Goal: Task Accomplishment & Management: Complete application form

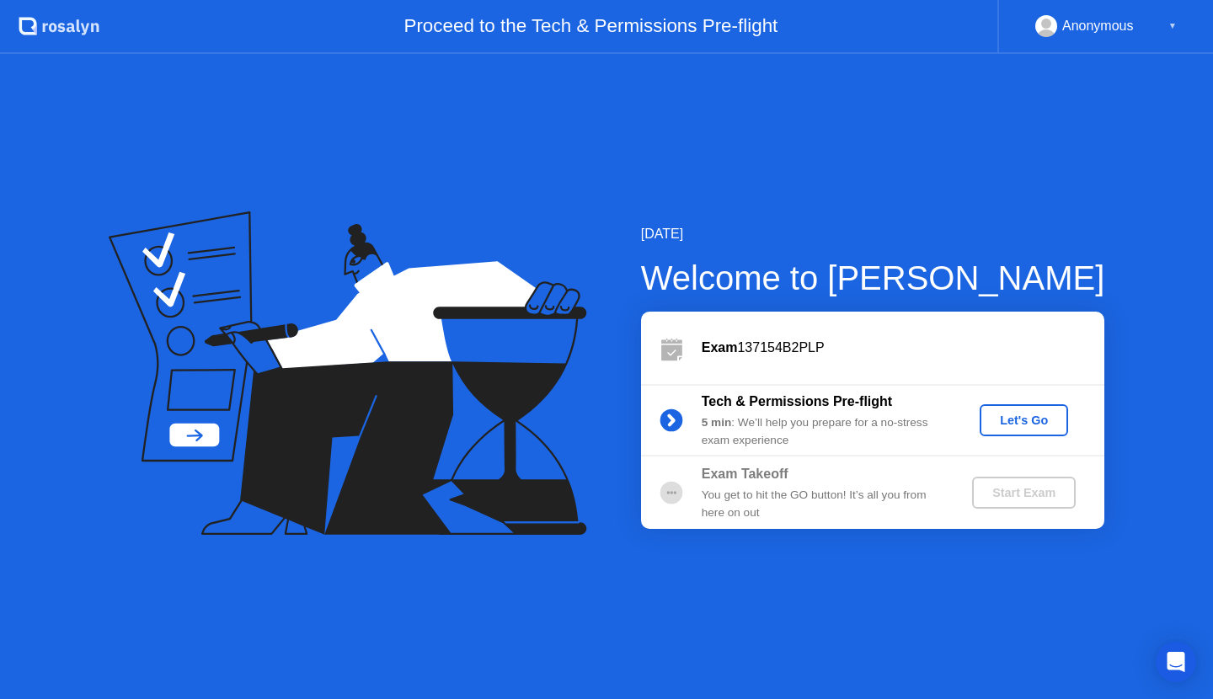
click at [53, 30] on icon at bounding box center [53, 27] width 8 height 9
click at [1037, 425] on div "Let's Go" at bounding box center [1024, 420] width 75 height 13
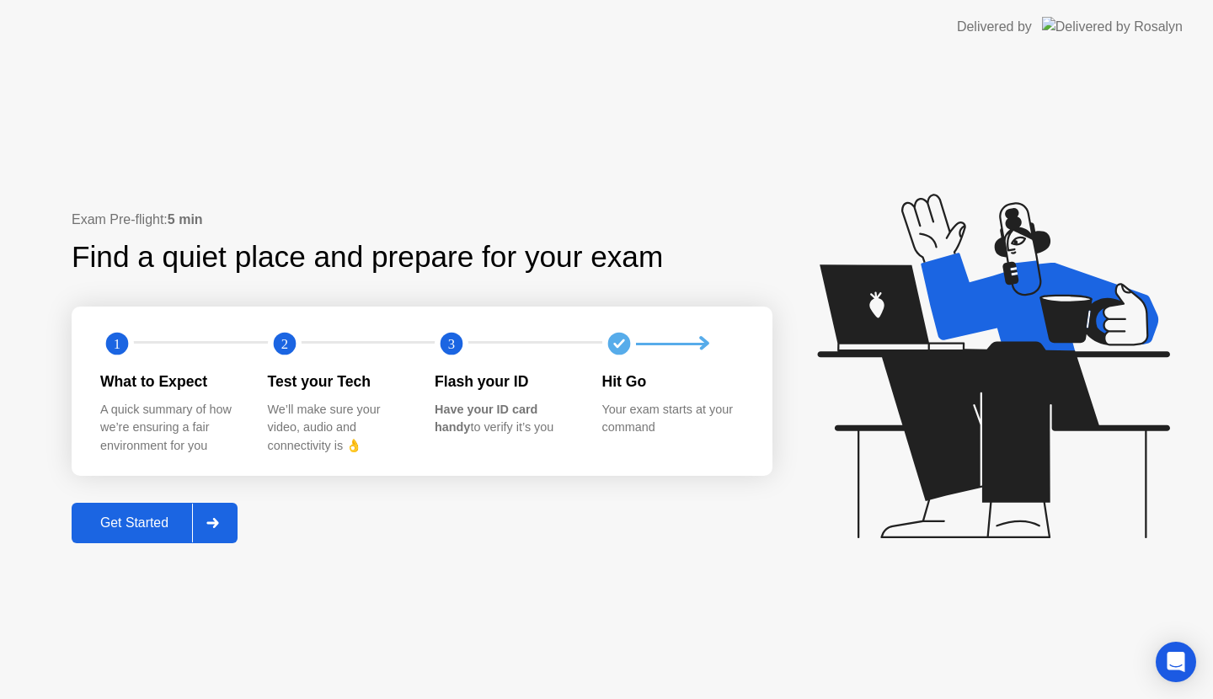
click at [179, 524] on div "Get Started" at bounding box center [134, 523] width 115 height 15
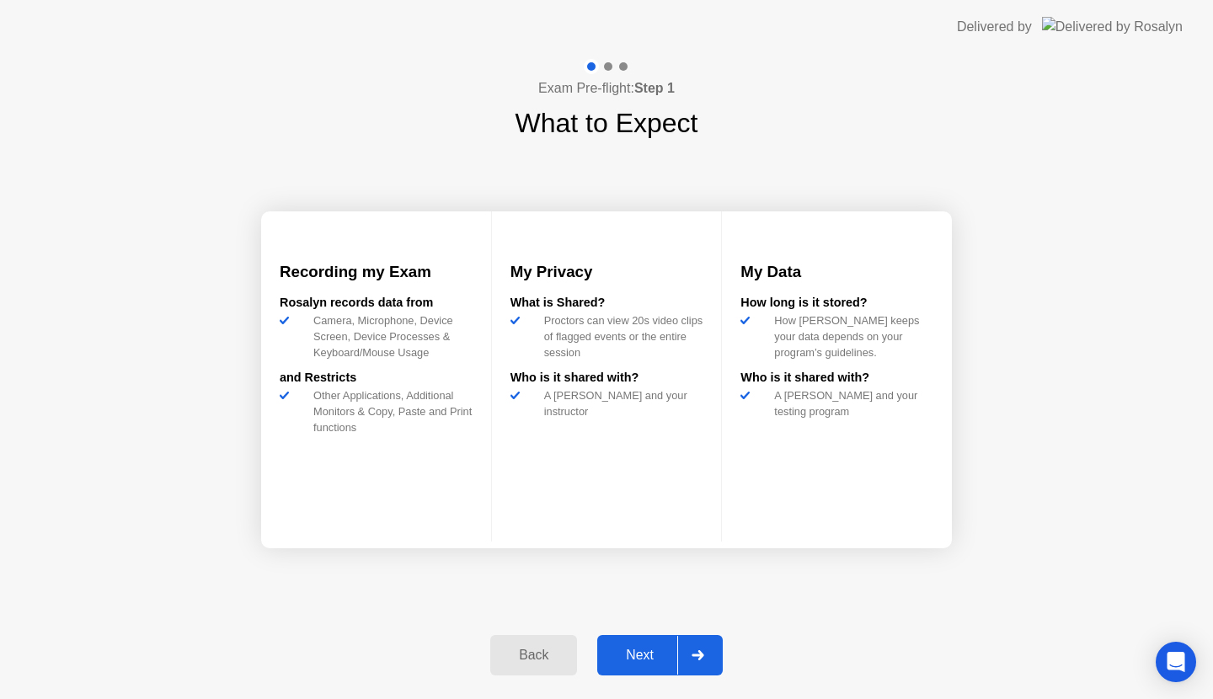
click at [654, 648] on div "Next" at bounding box center [639, 655] width 75 height 15
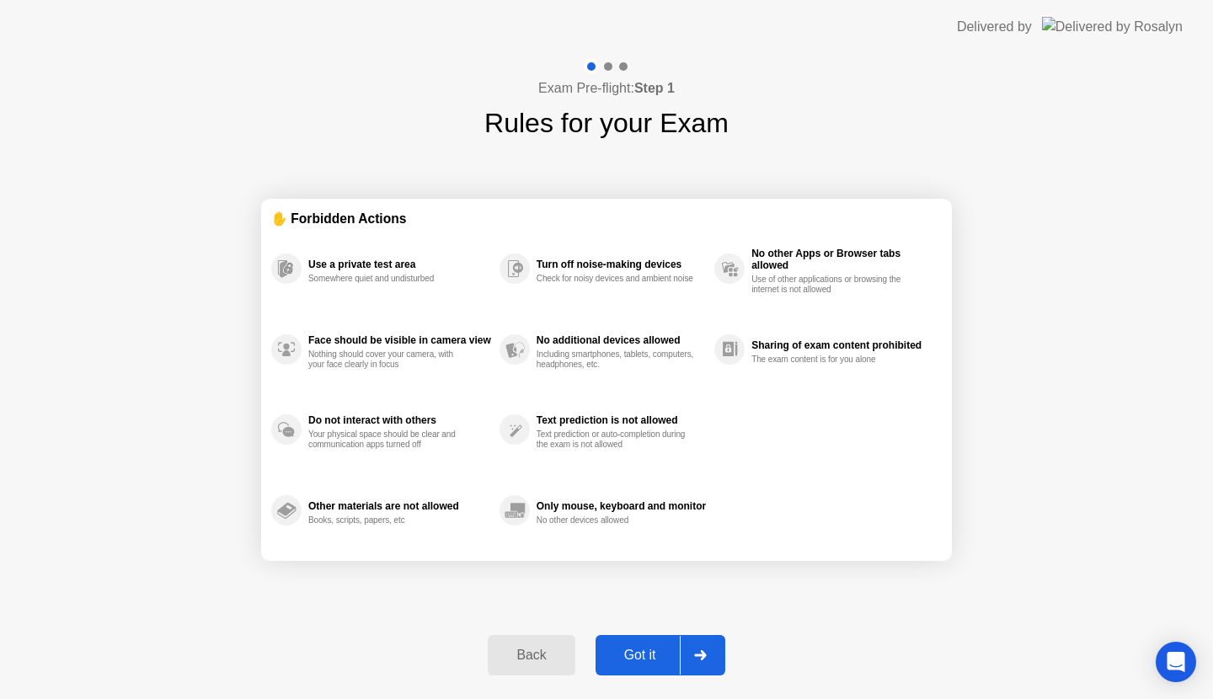
click at [439, 513] on div "Other materials are not allowed Books, scripts, papers, etc" at bounding box center [399, 510] width 183 height 30
click at [645, 659] on div "Got it" at bounding box center [640, 655] width 79 height 15
select select "**********"
select select "*******"
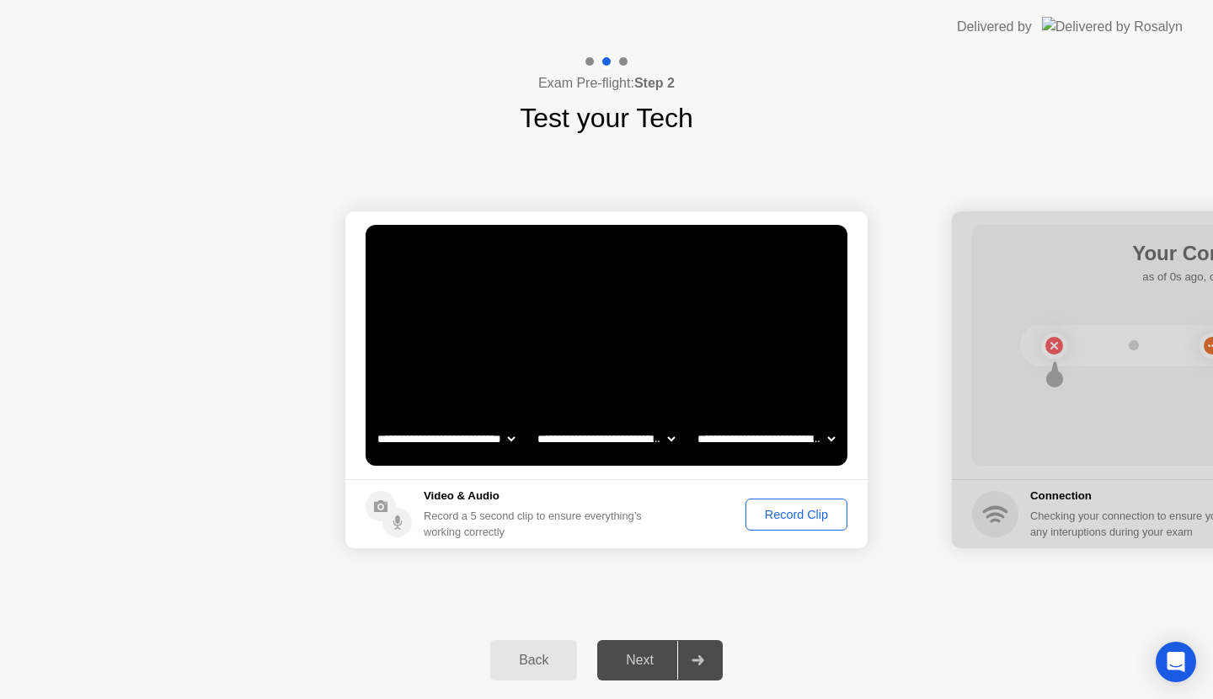
click at [647, 663] on div "Next" at bounding box center [639, 660] width 75 height 15
click at [784, 519] on div "Record Clip" at bounding box center [797, 514] width 90 height 13
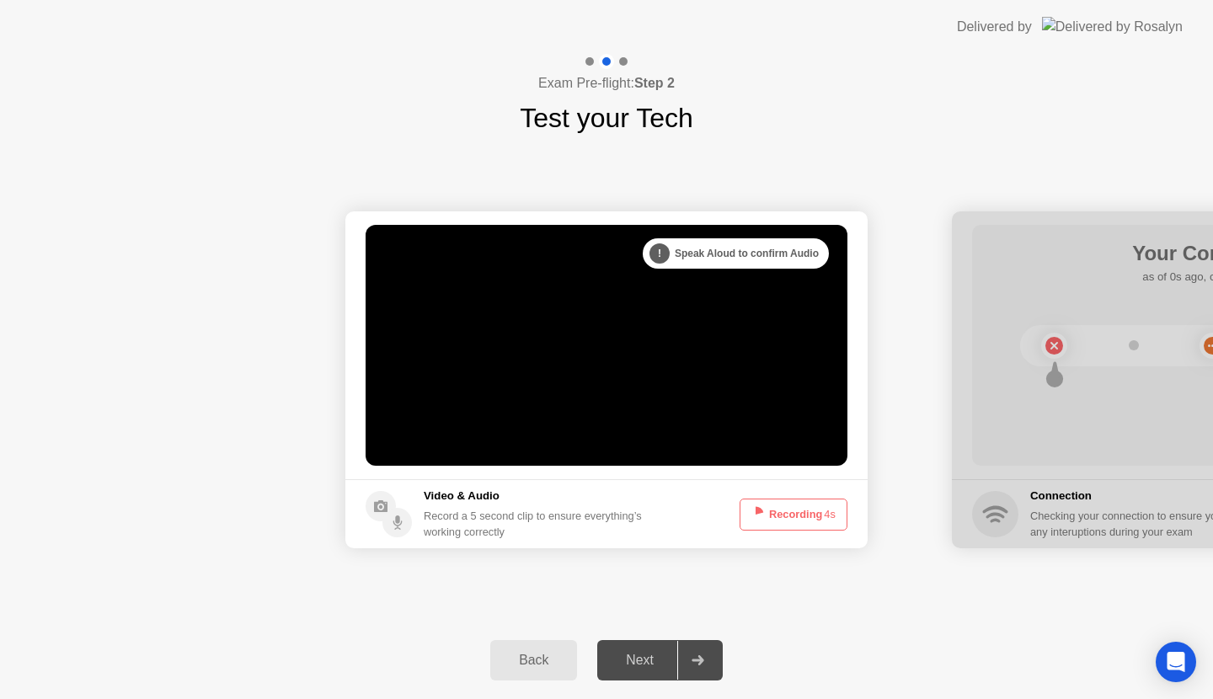
click at [784, 519] on button "Recording 4s" at bounding box center [794, 515] width 108 height 32
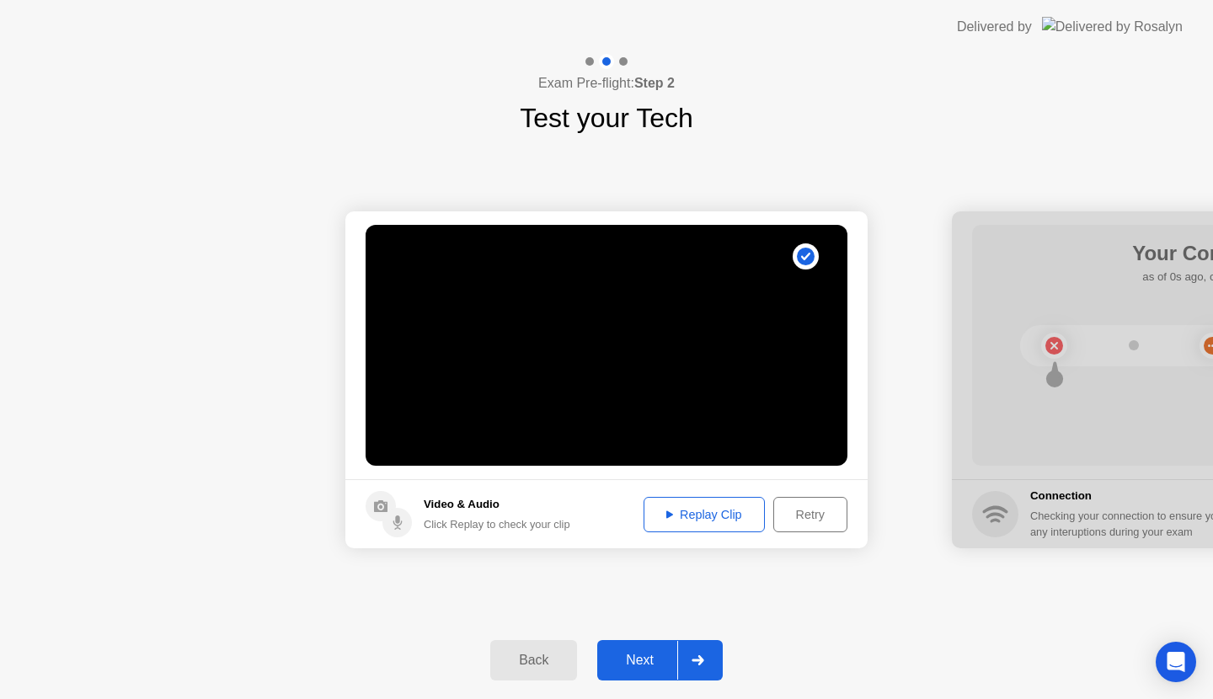
click at [638, 661] on div "Next" at bounding box center [639, 660] width 75 height 15
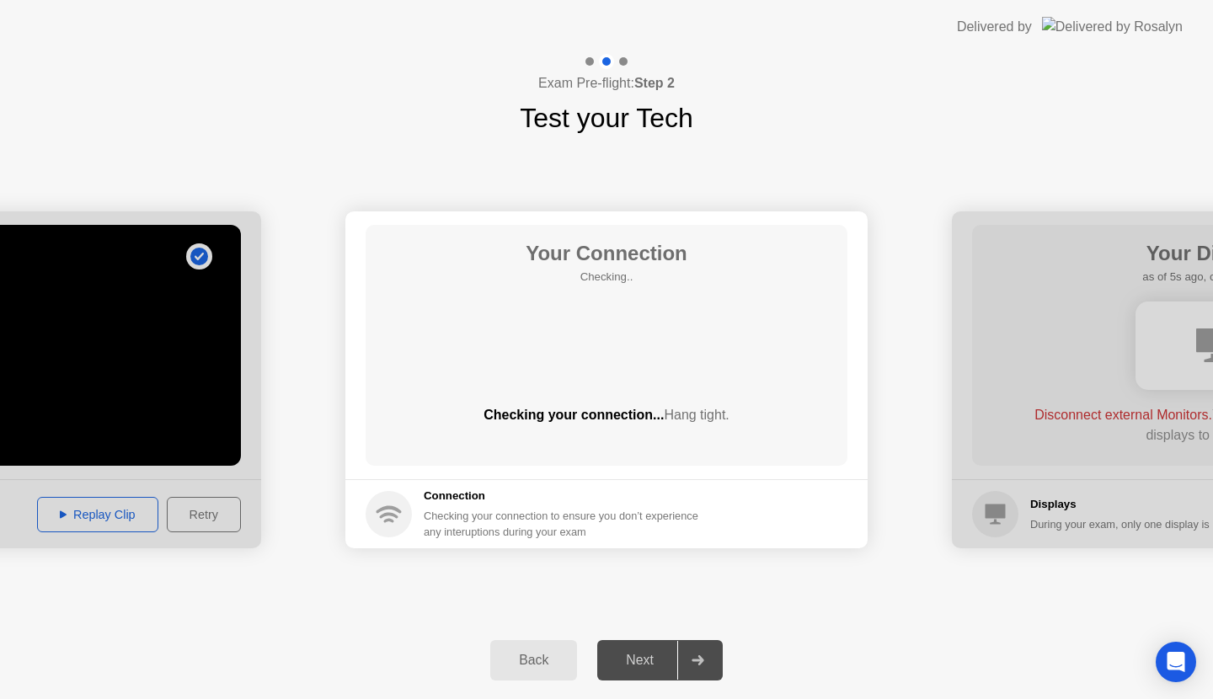
click at [638, 661] on div "Next" at bounding box center [639, 660] width 75 height 15
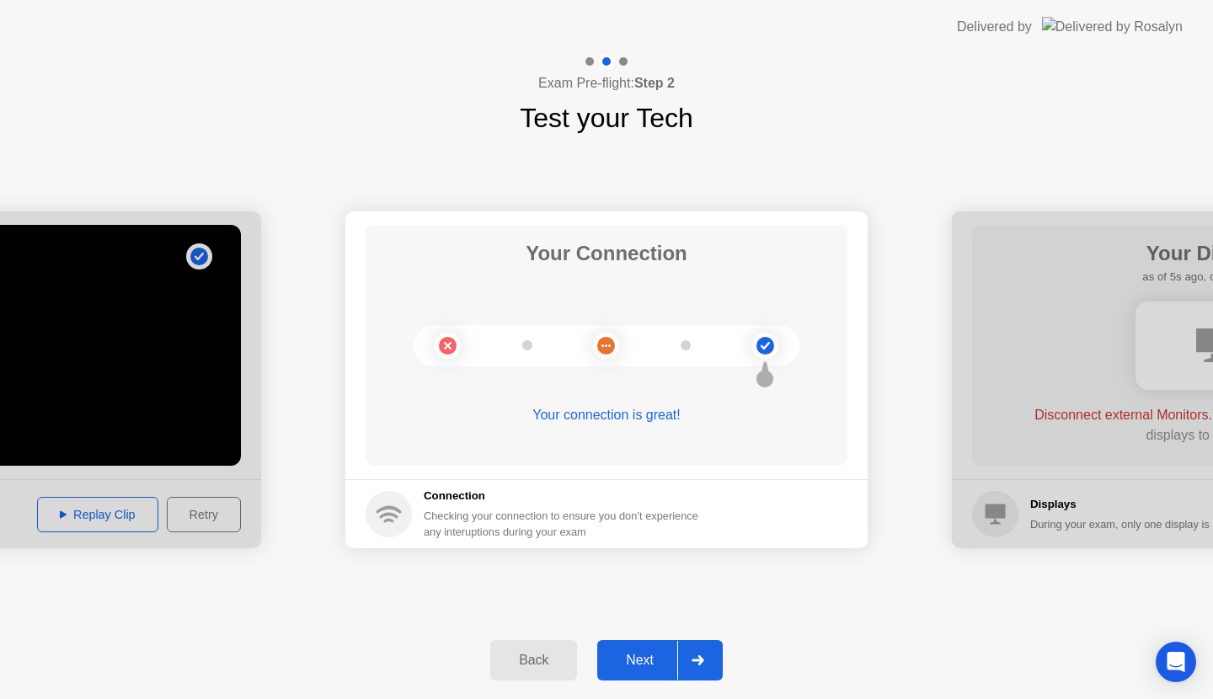
click at [646, 654] on div "Next" at bounding box center [639, 660] width 75 height 15
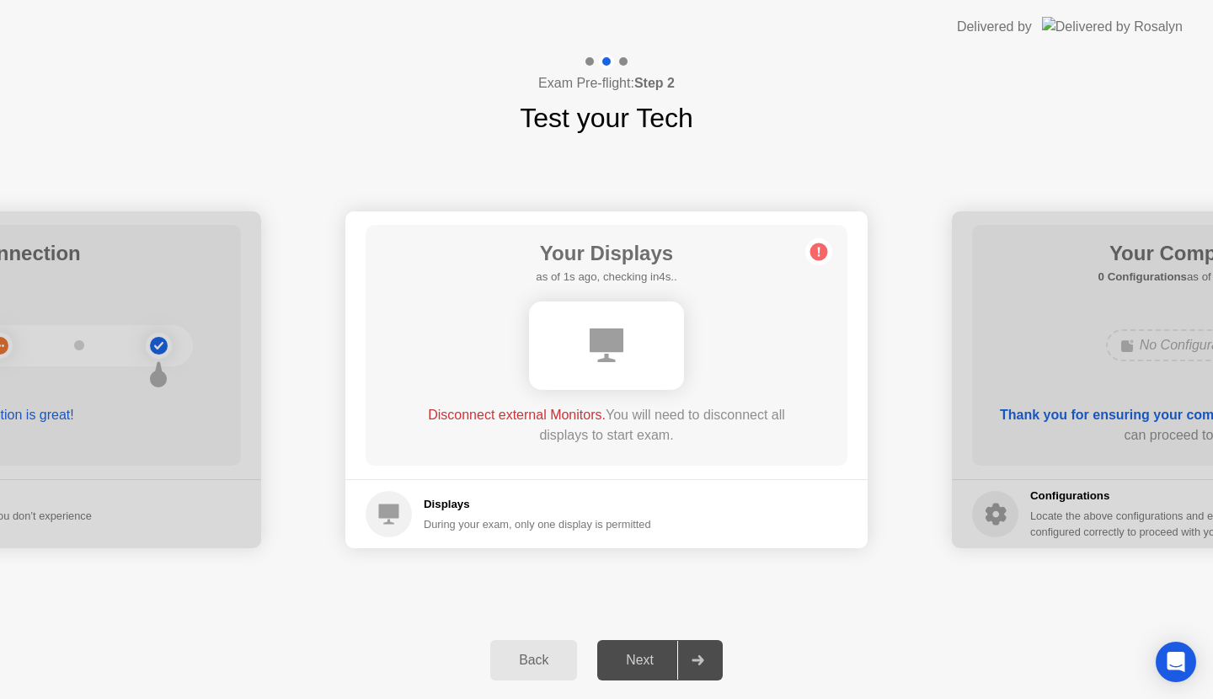
click at [646, 654] on div "Next" at bounding box center [639, 660] width 75 height 15
click at [636, 664] on div "Next" at bounding box center [639, 660] width 75 height 15
click at [618, 439] on div "Disconnect external Monitors. You will need to disconnect all displays to start…" at bounding box center [607, 425] width 386 height 40
click at [660, 662] on div "Next" at bounding box center [639, 660] width 75 height 15
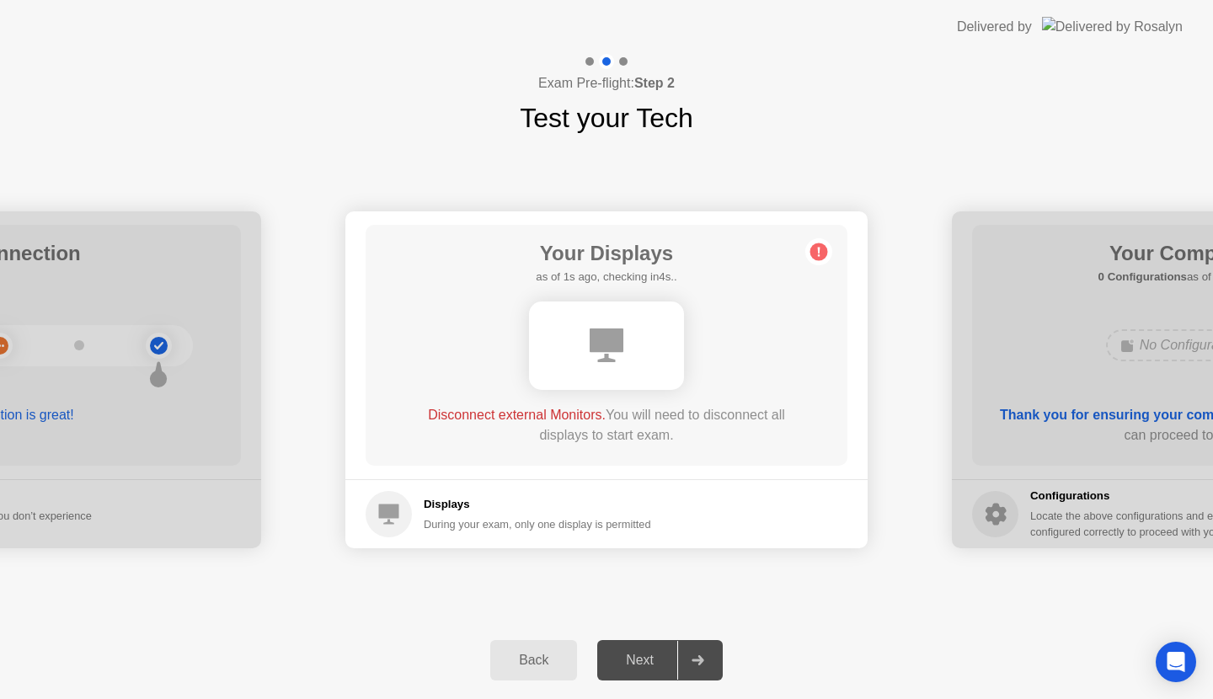
click at [660, 662] on div "Next" at bounding box center [639, 660] width 75 height 15
click at [816, 252] on circle at bounding box center [820, 253] width 18 height 18
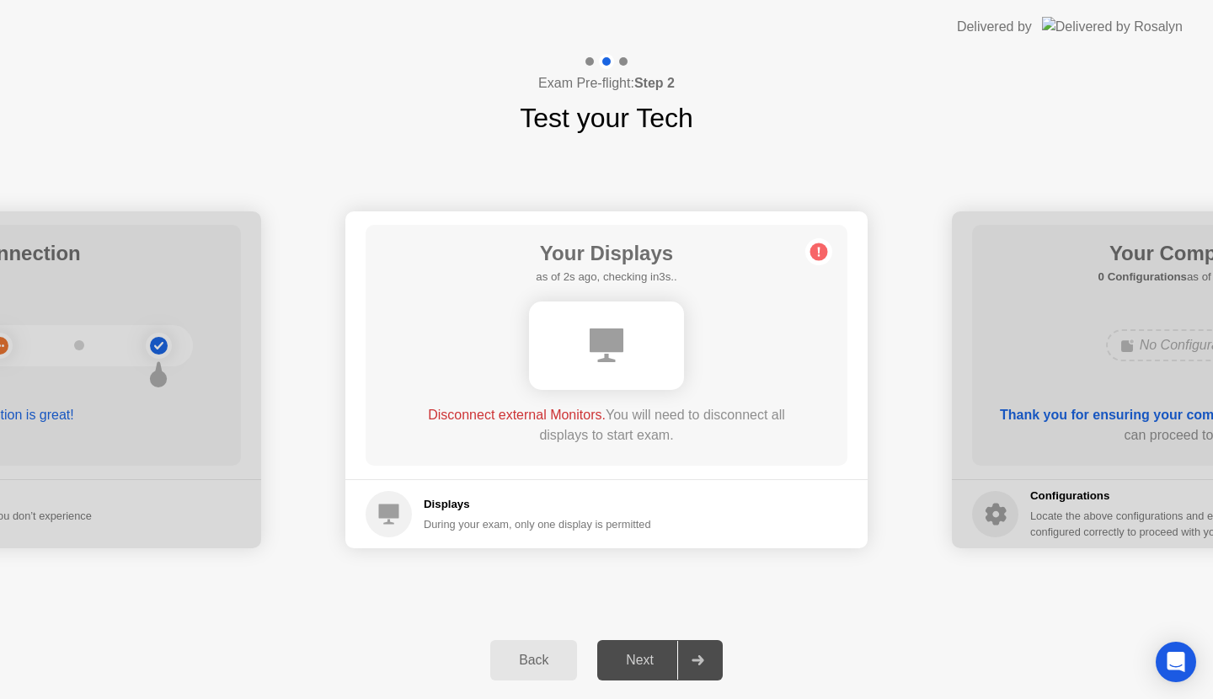
click at [816, 252] on circle at bounding box center [820, 253] width 18 height 18
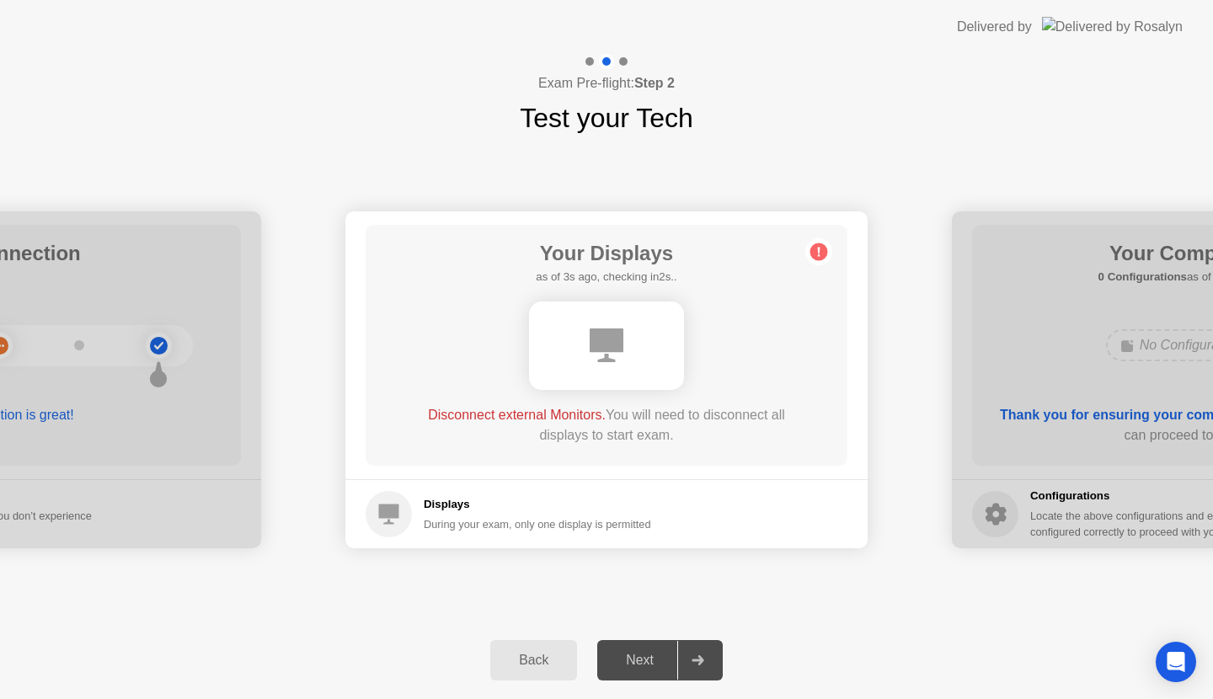
click at [816, 252] on circle at bounding box center [820, 253] width 18 height 18
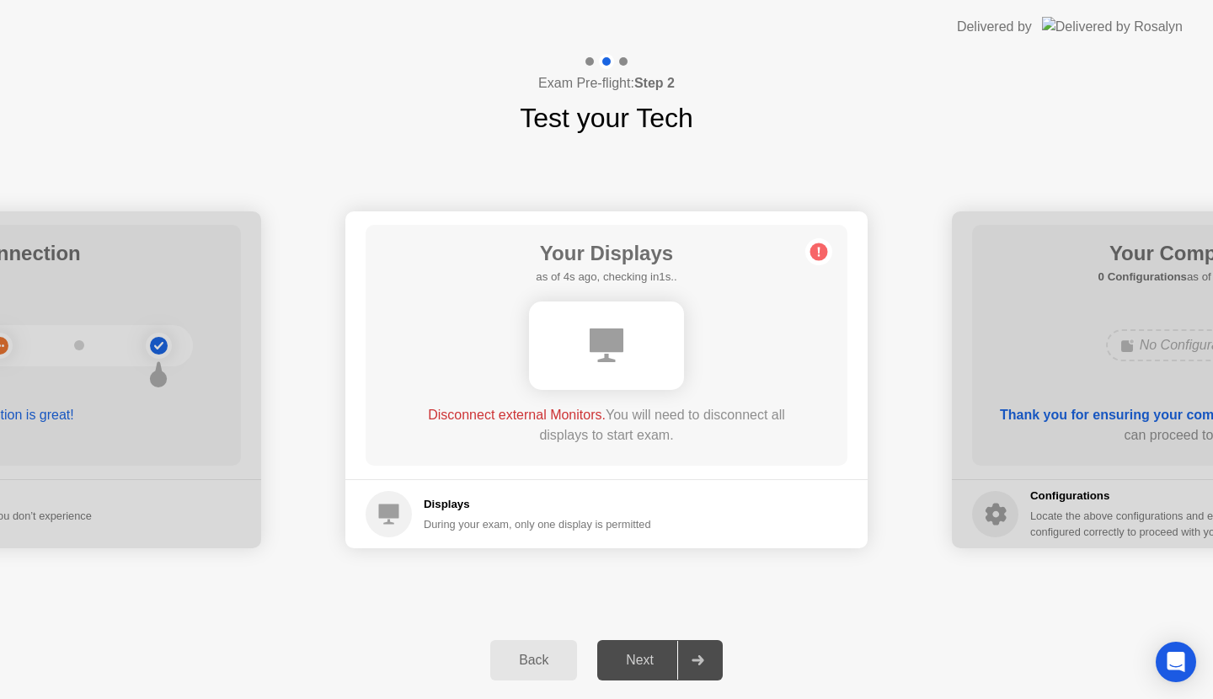
click at [816, 252] on circle at bounding box center [820, 253] width 18 height 18
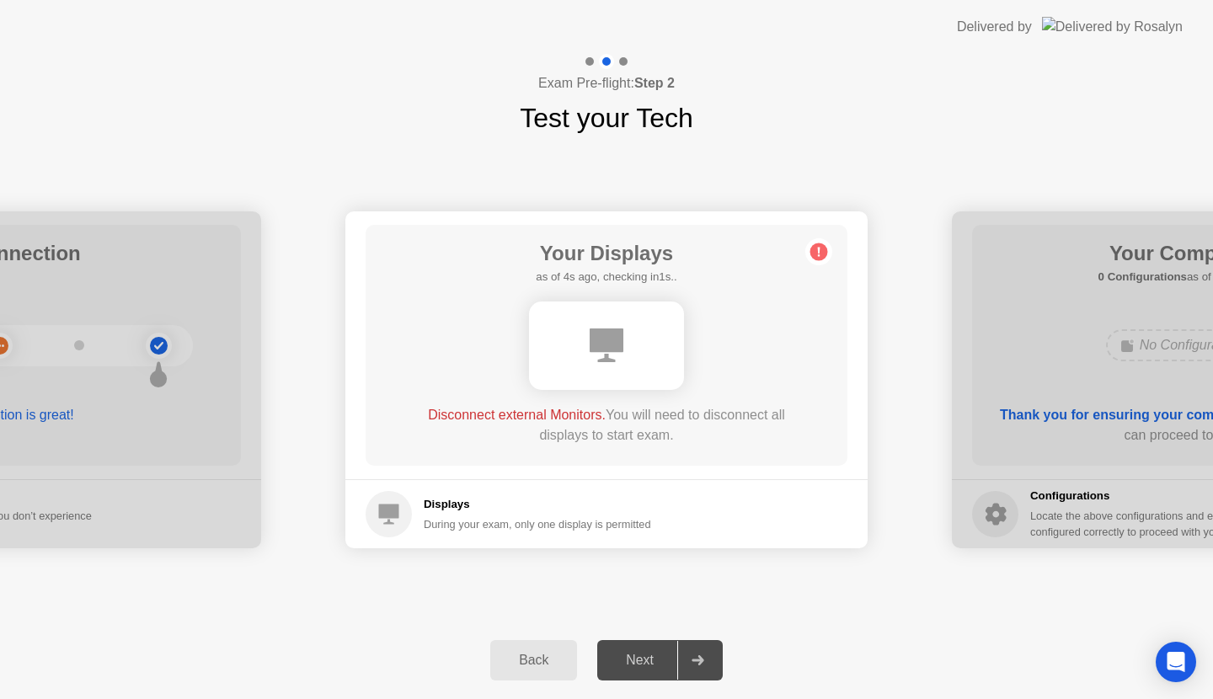
click at [817, 246] on circle at bounding box center [820, 253] width 18 height 18
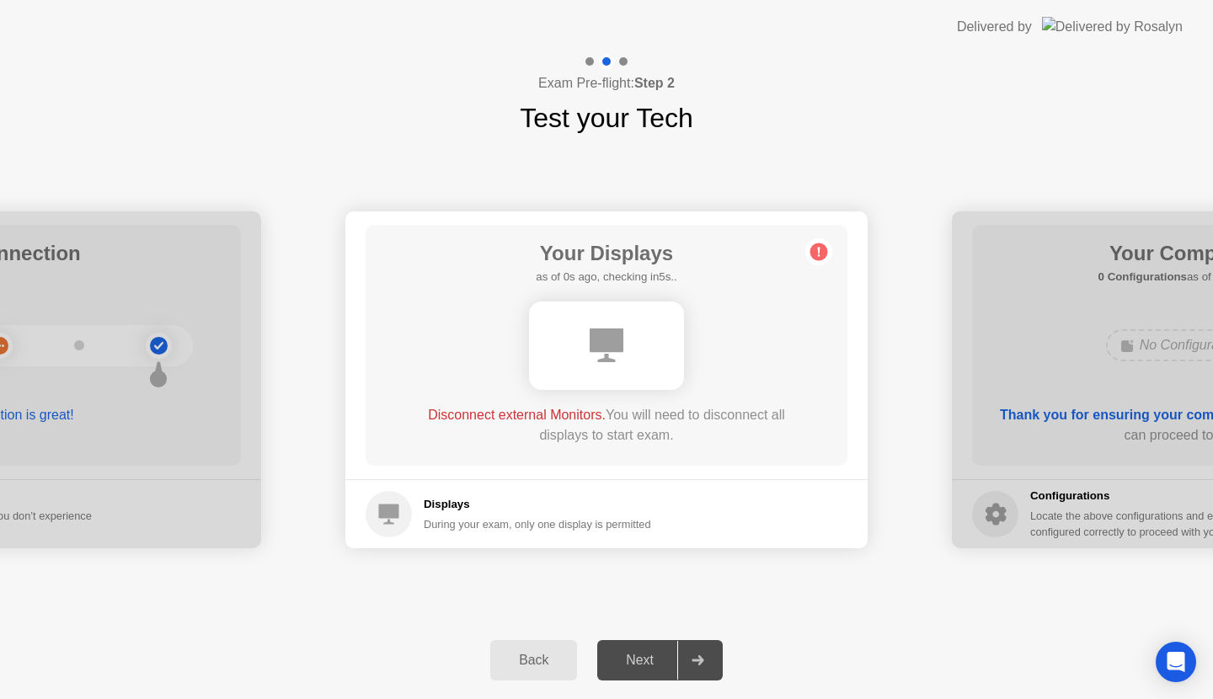
click at [817, 246] on circle at bounding box center [820, 253] width 18 height 18
drag, startPoint x: 817, startPoint y: 246, endPoint x: 852, endPoint y: 236, distance: 36.0
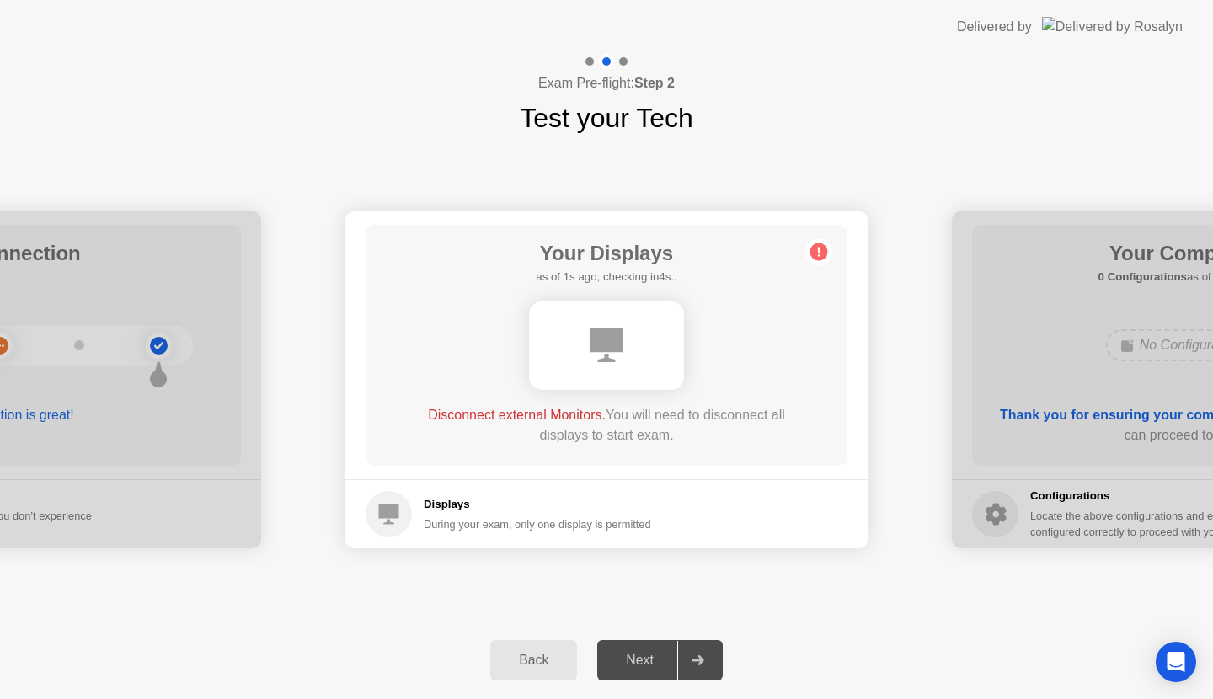
click at [852, 236] on main "Your Displays as of 1s ago, checking in4s.. Disconnect external Monitors. You w…" at bounding box center [606, 345] width 522 height 268
click at [820, 251] on circle at bounding box center [820, 253] width 18 height 18
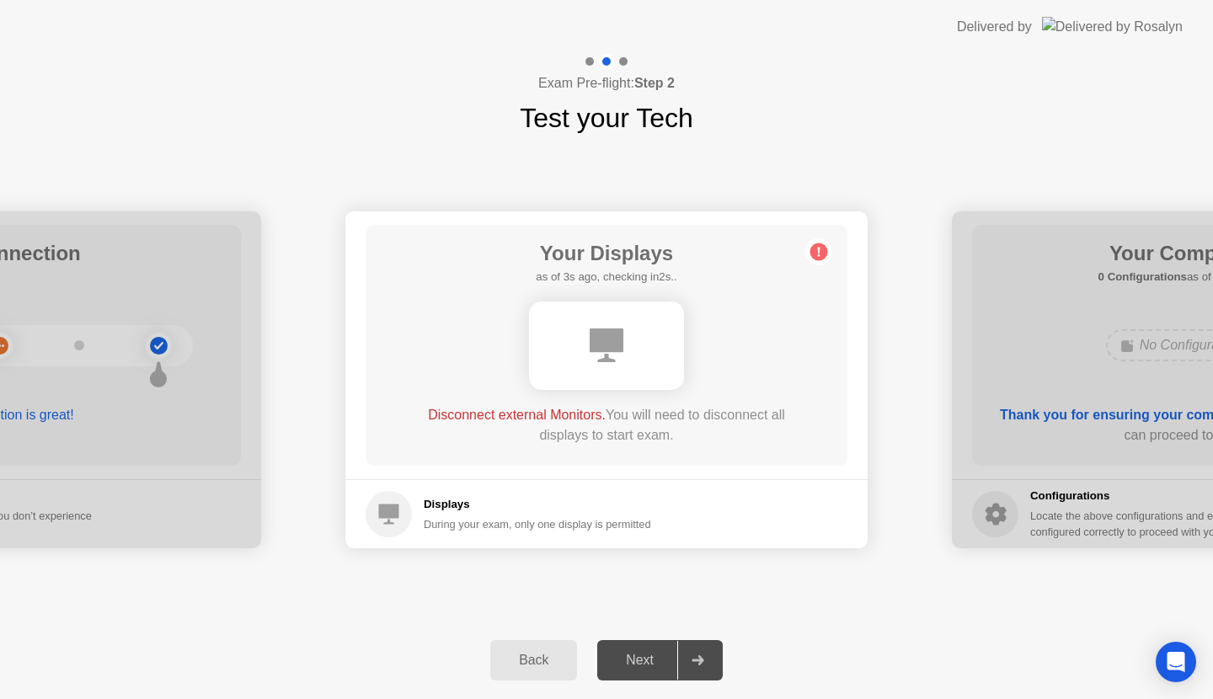
click at [820, 251] on circle at bounding box center [820, 253] width 18 height 18
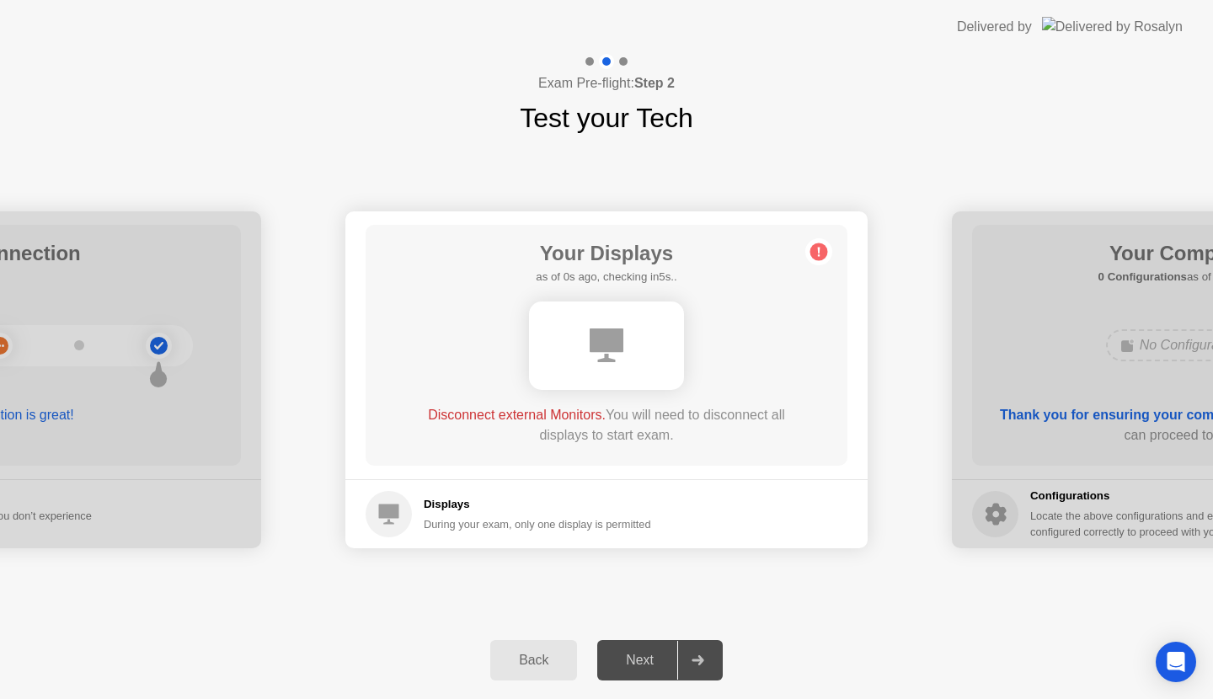
click at [820, 251] on circle at bounding box center [820, 253] width 18 height 18
click at [446, 498] on h5 "Displays" at bounding box center [537, 504] width 227 height 17
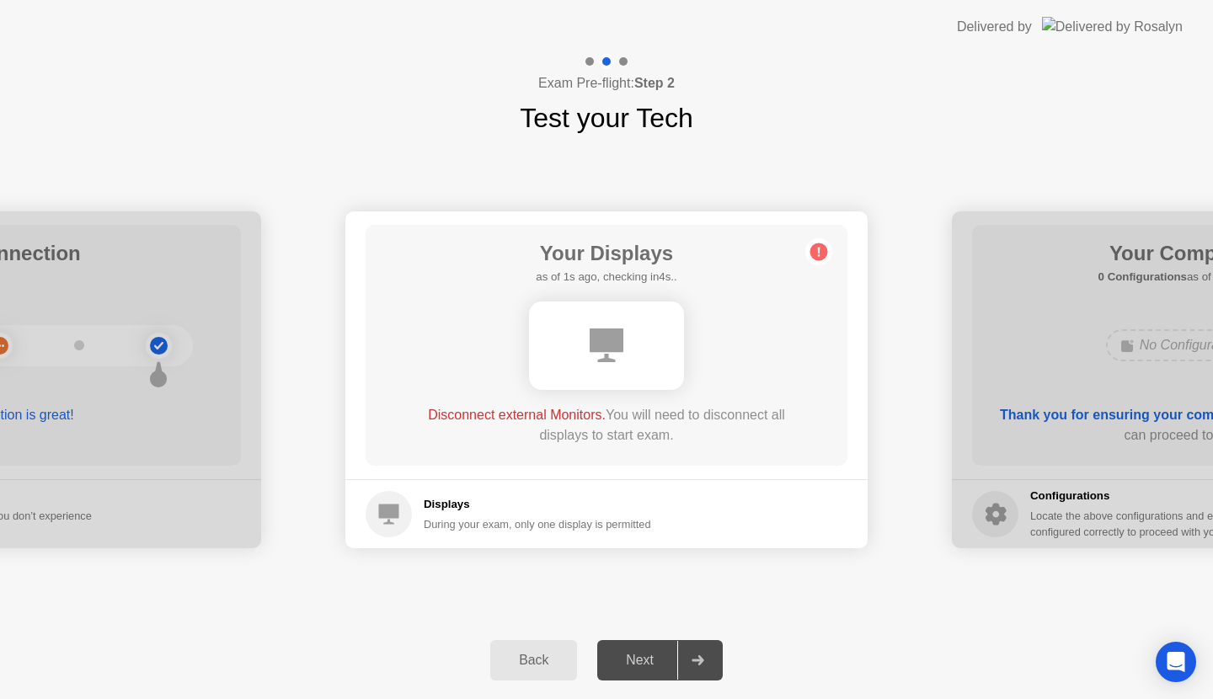
click at [446, 498] on h5 "Displays" at bounding box center [537, 504] width 227 height 17
click at [821, 252] on circle at bounding box center [820, 253] width 18 height 18
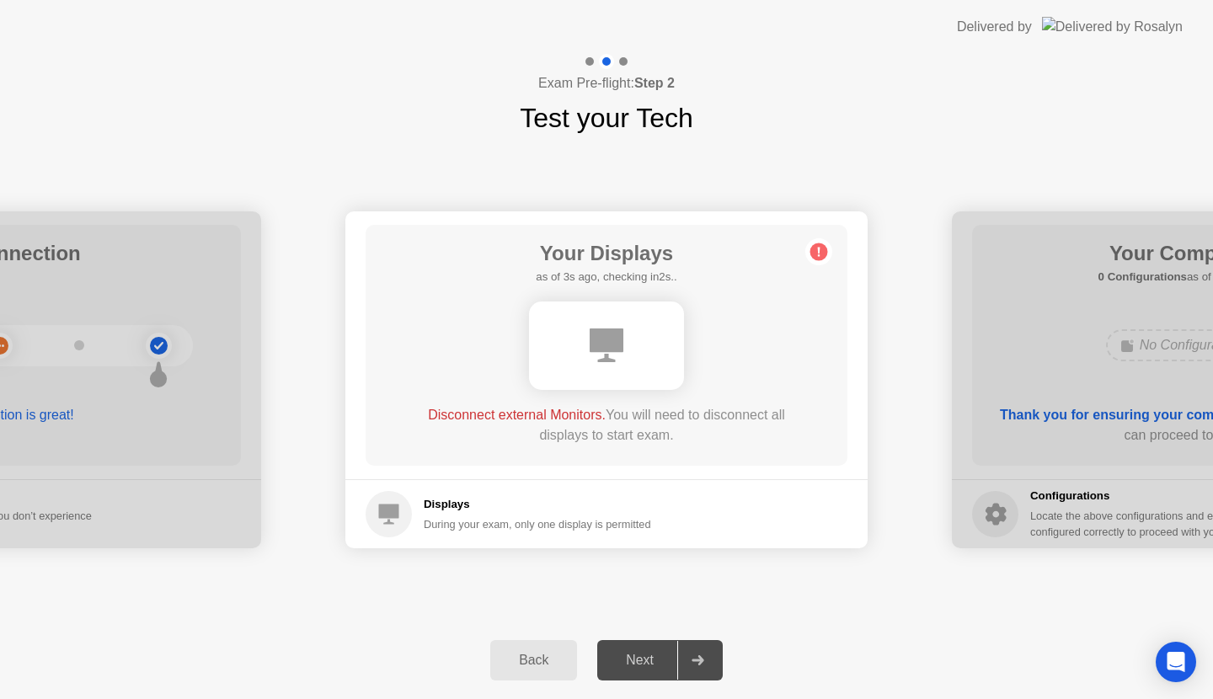
click at [821, 252] on circle at bounding box center [820, 253] width 18 height 18
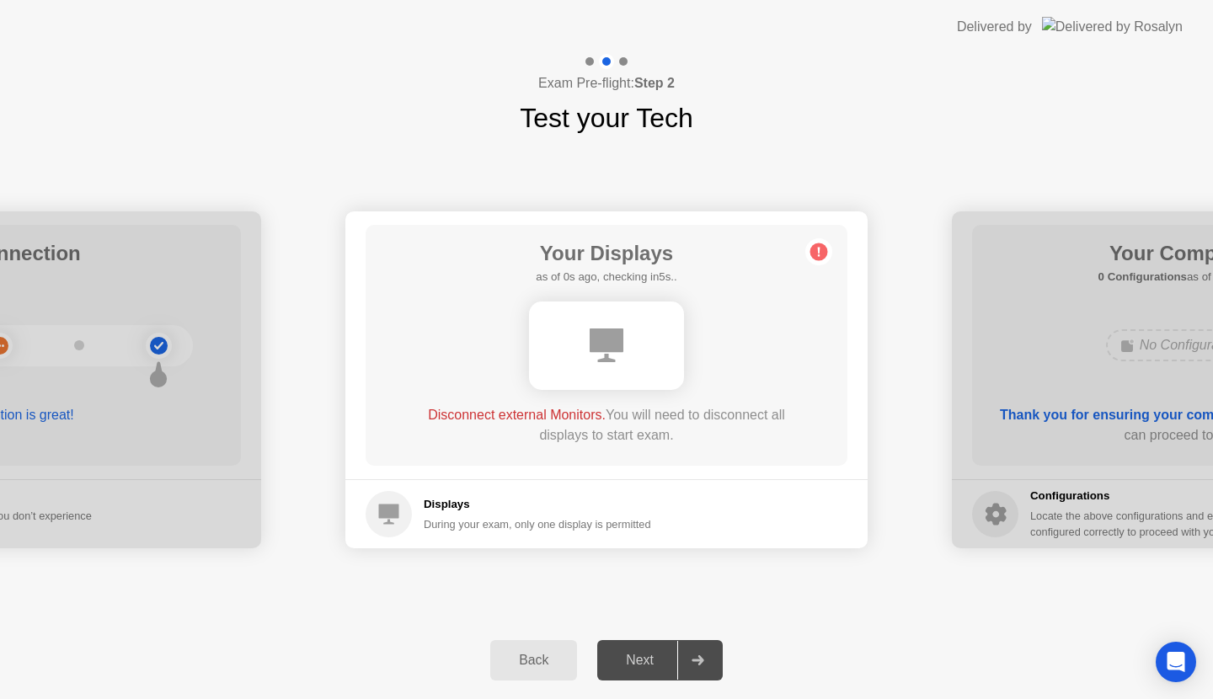
click at [821, 252] on circle at bounding box center [820, 253] width 18 height 18
click at [821, 253] on circle at bounding box center [820, 253] width 18 height 18
click at [822, 254] on circle at bounding box center [820, 253] width 18 height 18
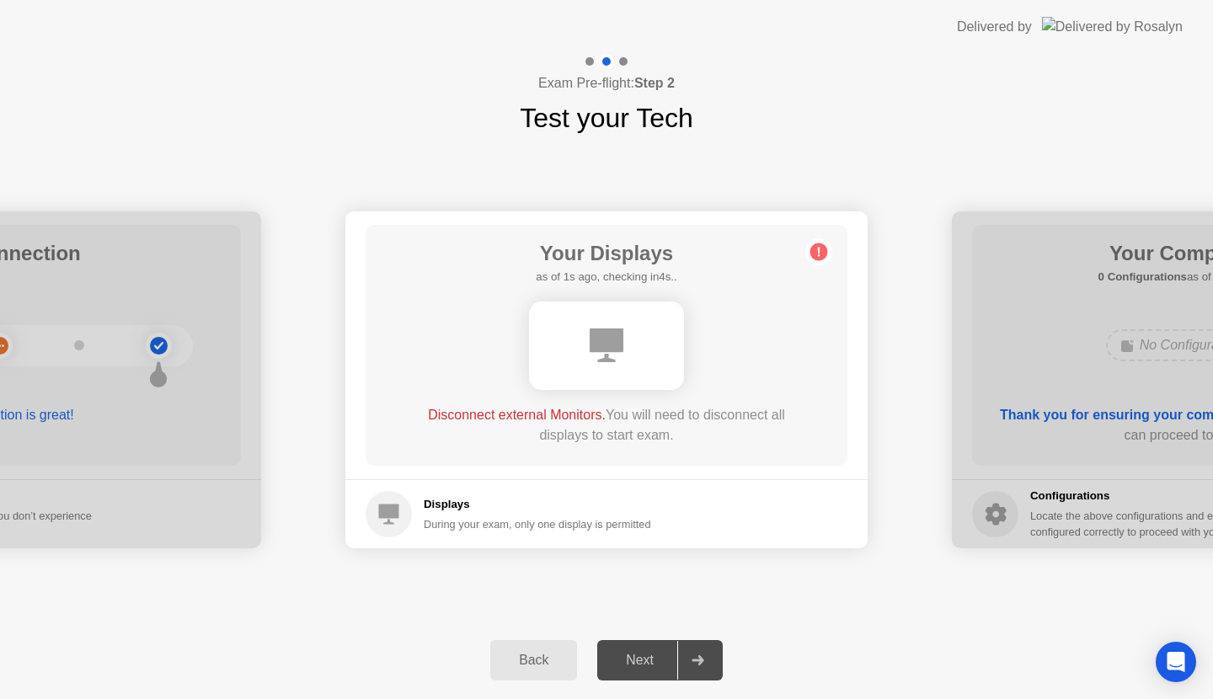
click at [822, 254] on circle at bounding box center [820, 253] width 18 height 18
click at [522, 660] on div "Back" at bounding box center [533, 660] width 77 height 15
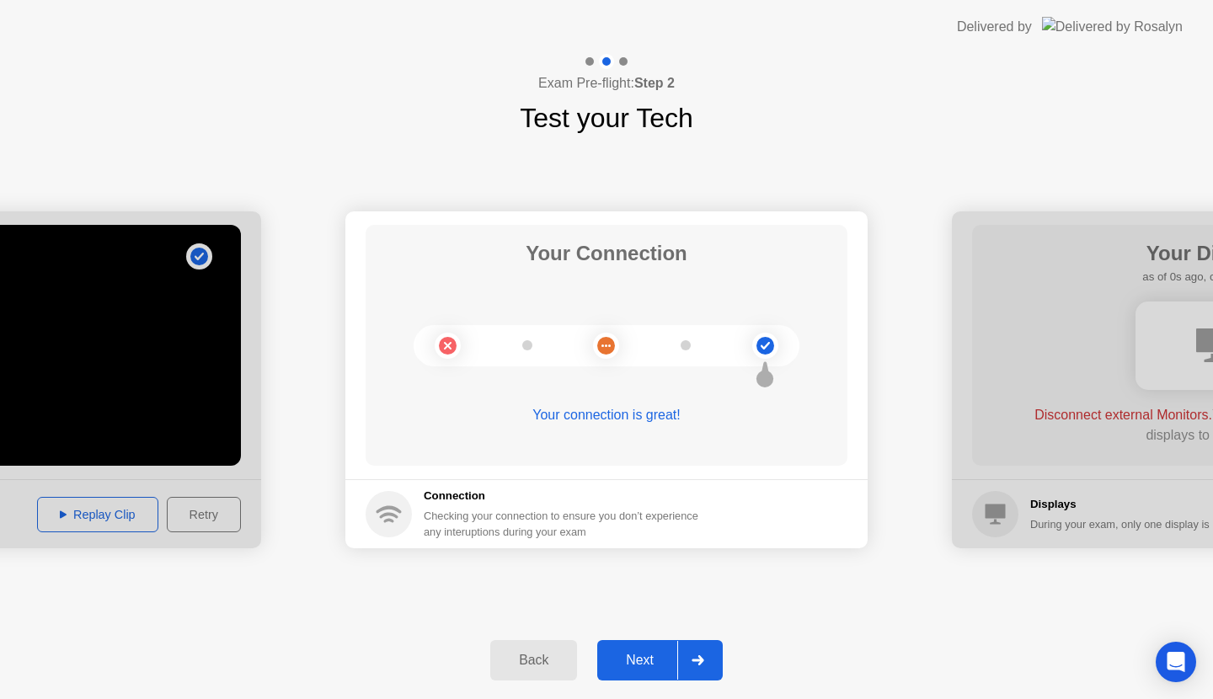
click at [522, 660] on div "Back" at bounding box center [533, 660] width 77 height 15
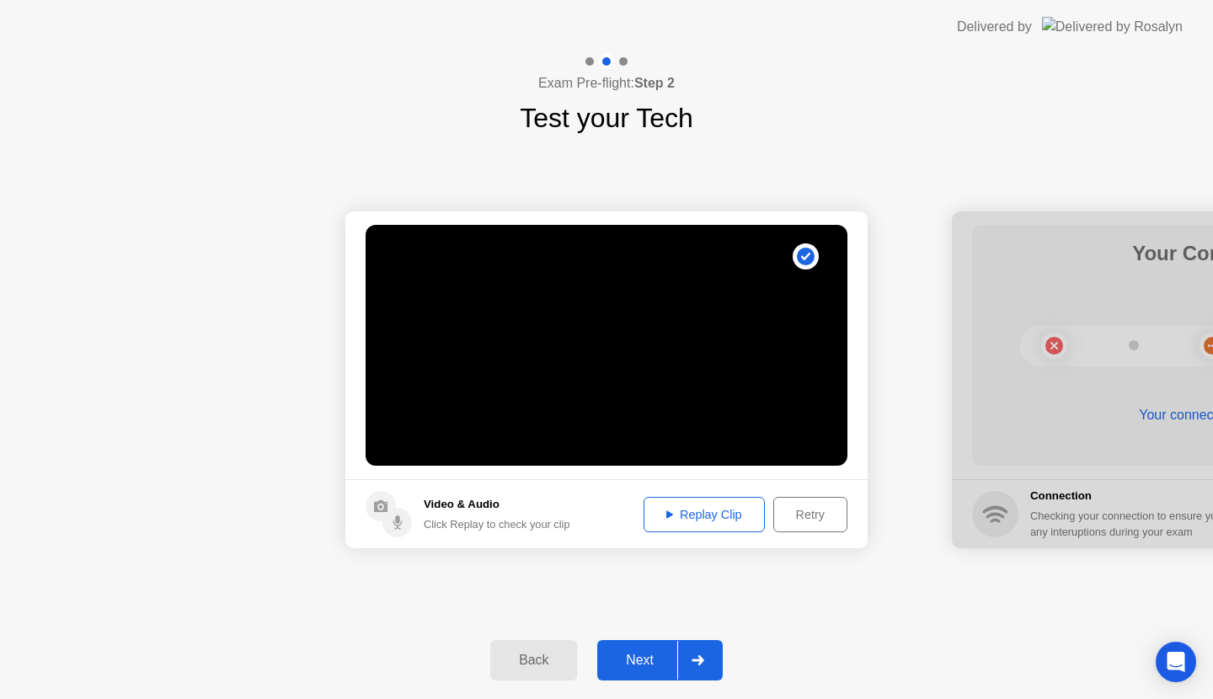
click at [522, 660] on div "Back" at bounding box center [533, 660] width 77 height 15
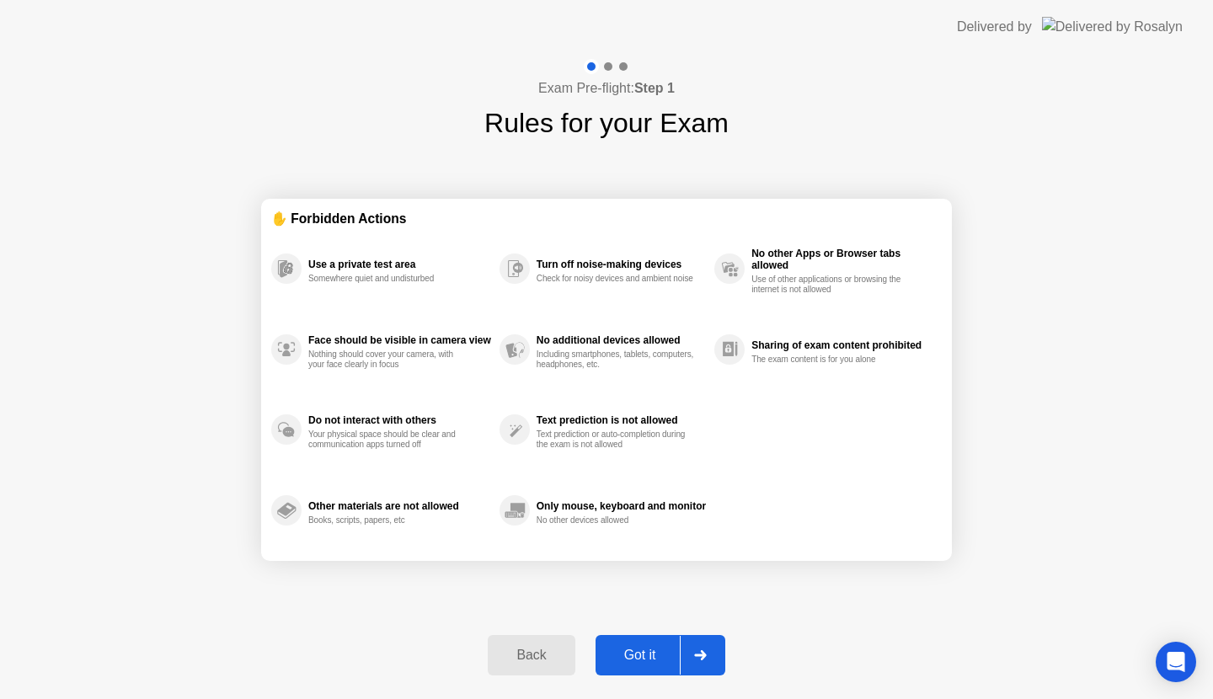
click at [648, 650] on div "Got it" at bounding box center [640, 655] width 79 height 15
select select "**********"
select select "*******"
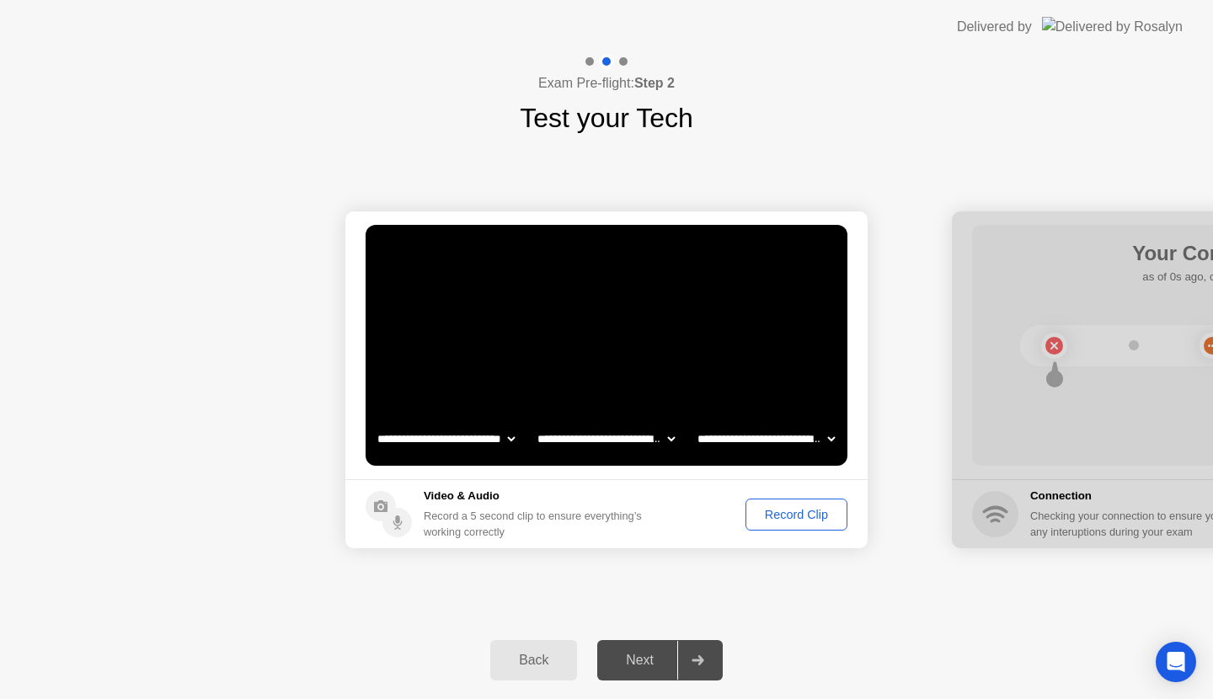
click at [633, 667] on div "Next" at bounding box center [639, 660] width 75 height 15
click at [701, 656] on icon at bounding box center [698, 661] width 13 height 10
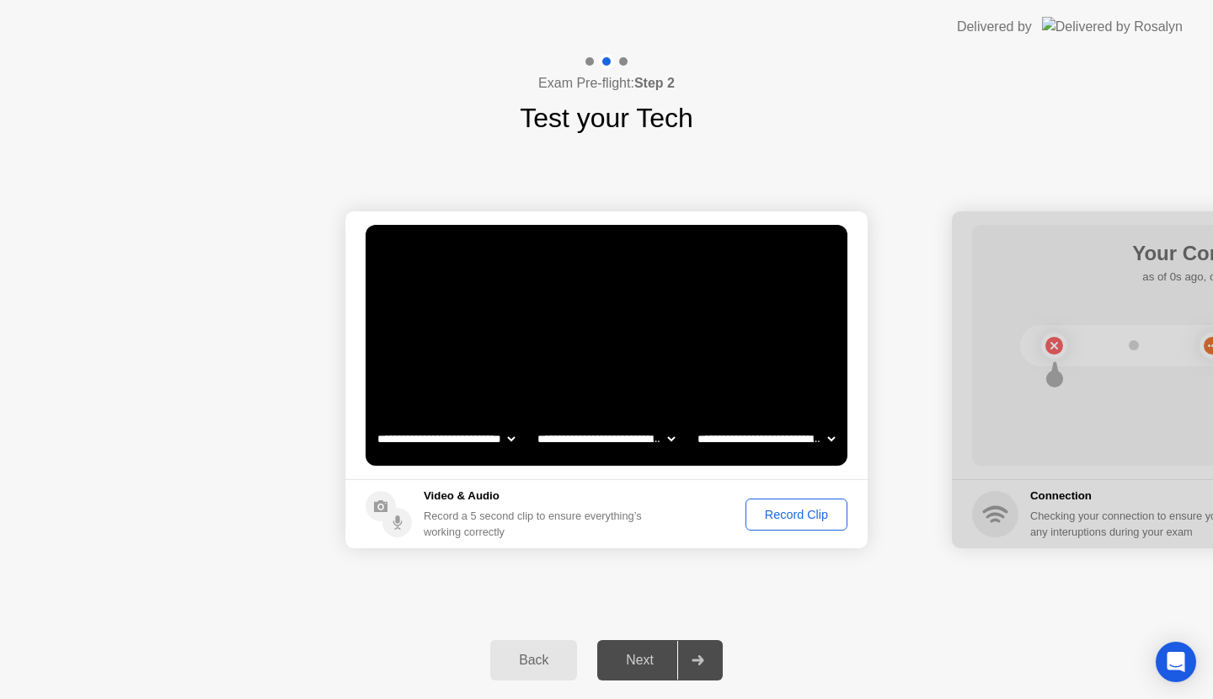
click at [808, 522] on div "Record Clip" at bounding box center [797, 514] width 90 height 13
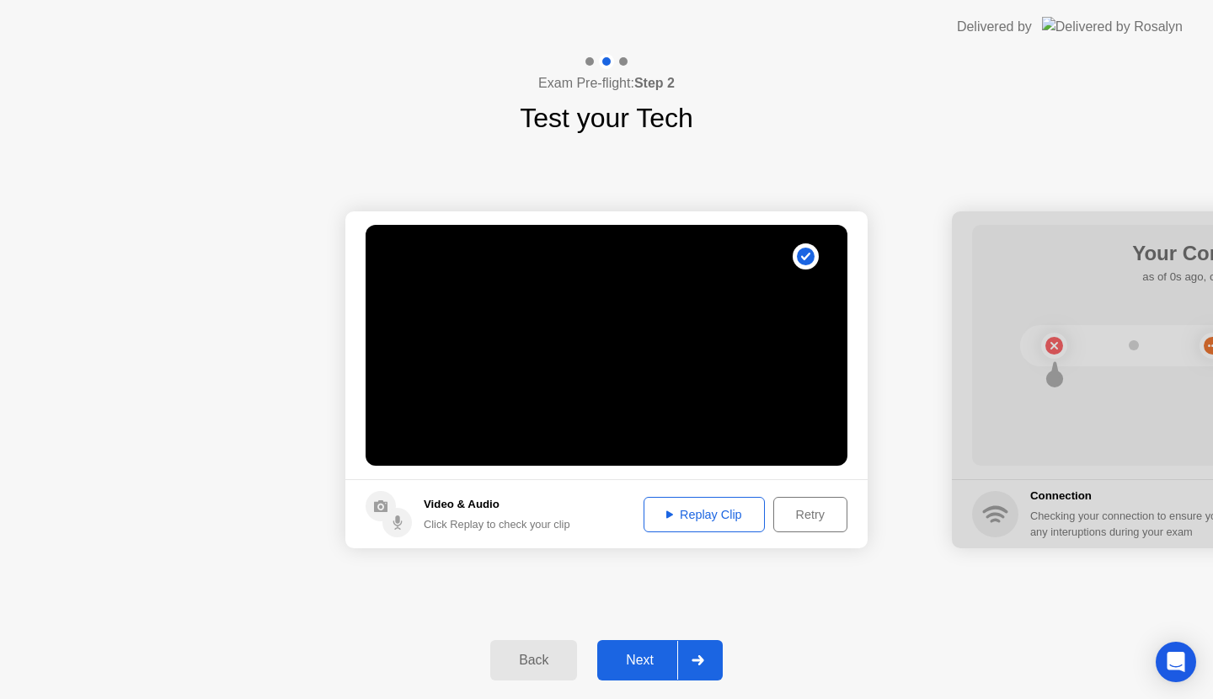
click at [648, 653] on div "Next" at bounding box center [639, 660] width 75 height 15
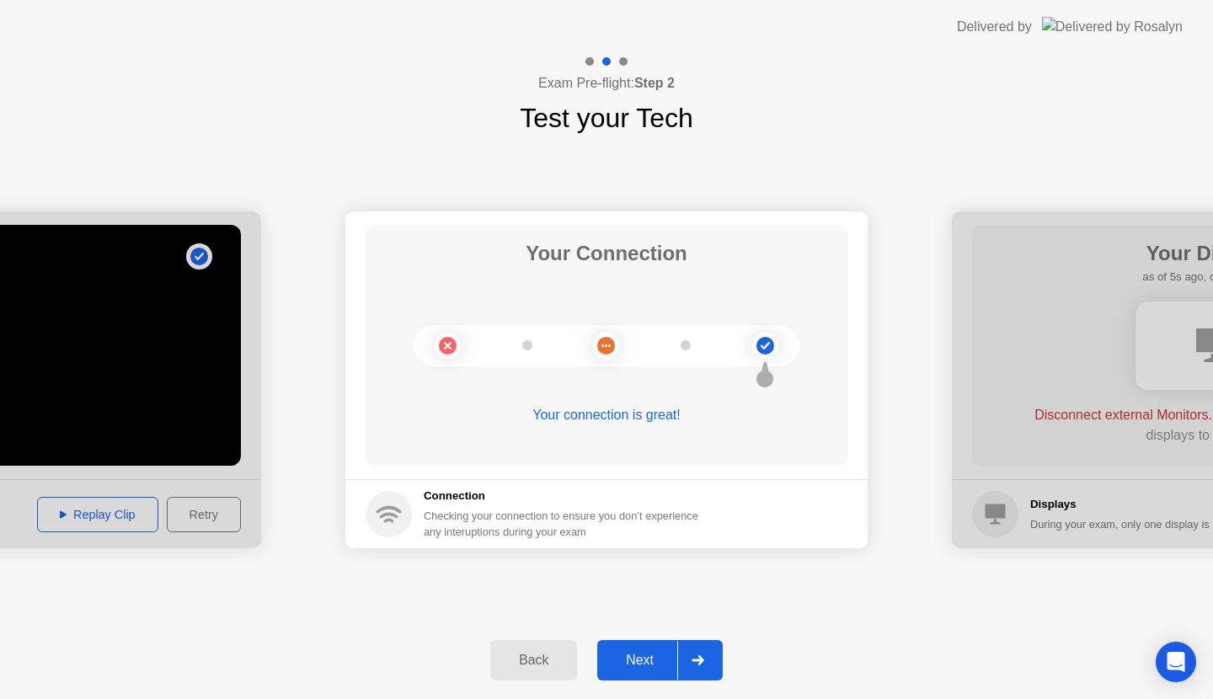
click at [450, 349] on circle at bounding box center [448, 346] width 18 height 18
click at [704, 656] on icon at bounding box center [698, 661] width 13 height 10
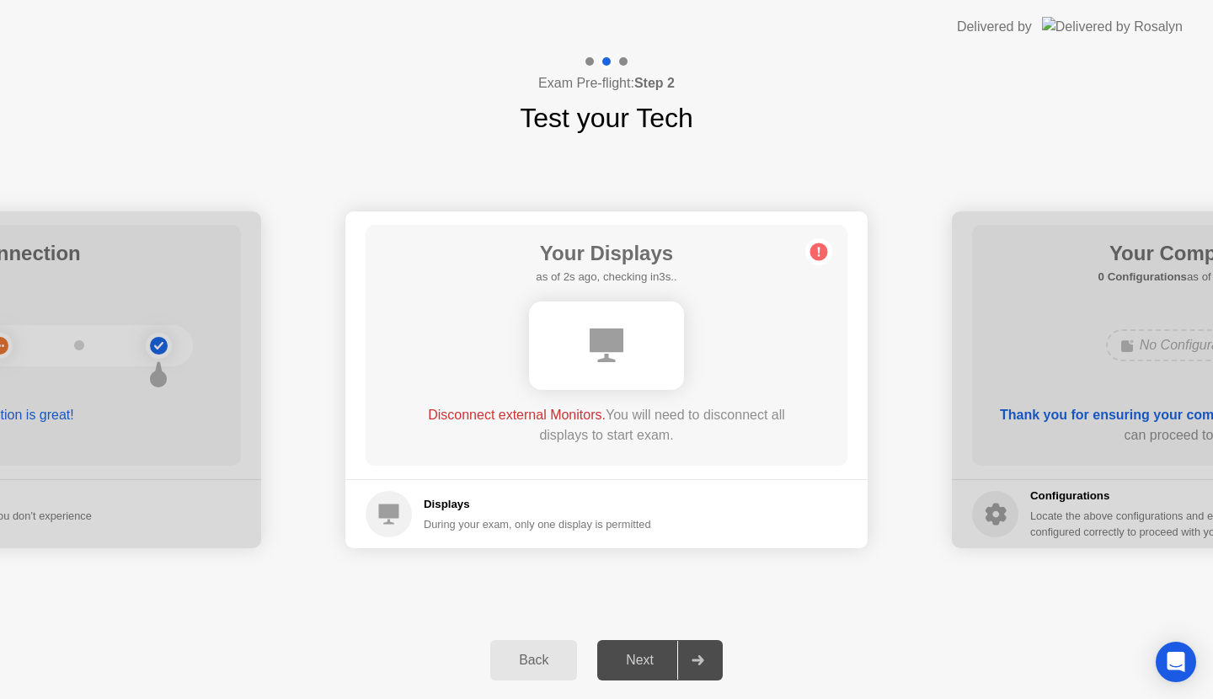
click at [537, 324] on div at bounding box center [606, 346] width 155 height 88
click at [536, 278] on h5 "as of 2s ago, checking in3s.." at bounding box center [606, 277] width 141 height 17
click at [358, 294] on main "Your Displays as of 3s ago, checking in2s.. Disconnect external Monitors. You w…" at bounding box center [606, 345] width 522 height 268
click at [1083, 131] on div "Exam Pre-flight: Step 2 Test your Tech" at bounding box center [606, 96] width 1213 height 84
click at [859, 698] on div at bounding box center [606, 699] width 1213 height 0
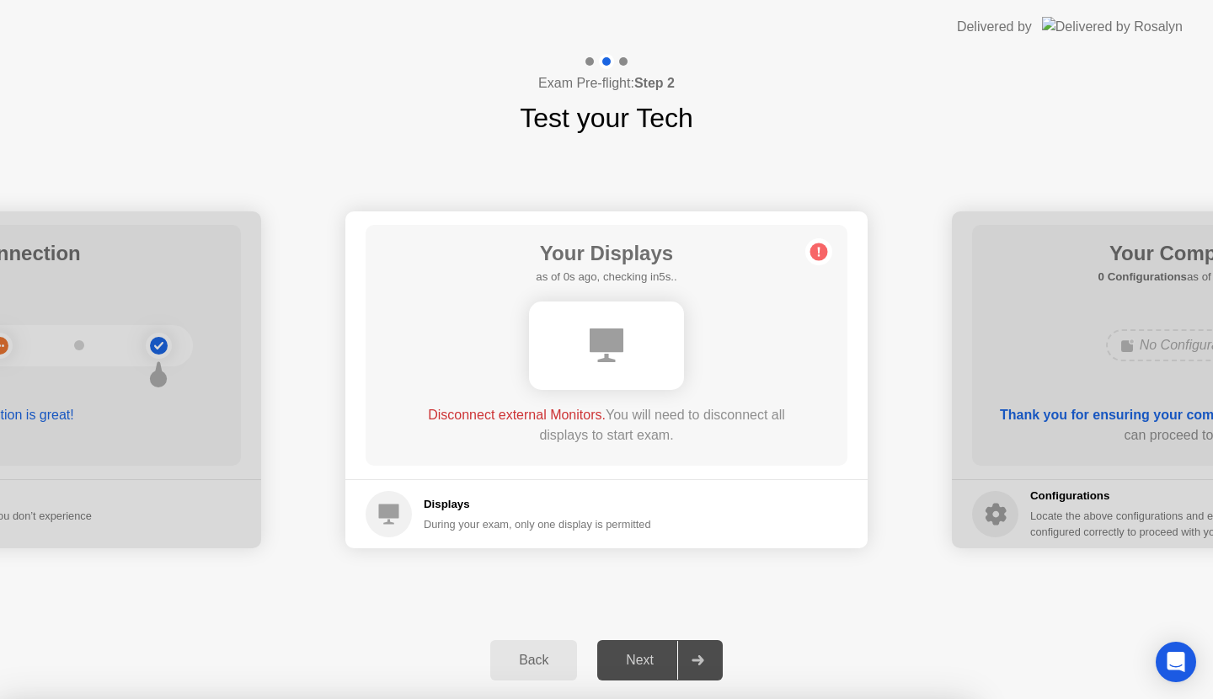
click at [656, 392] on div at bounding box center [607, 346] width 386 height 102
click at [650, 404] on div "Your Displays as of 3s ago, checking in2s.. Disconnect external Monitors. You w…" at bounding box center [607, 345] width 482 height 241
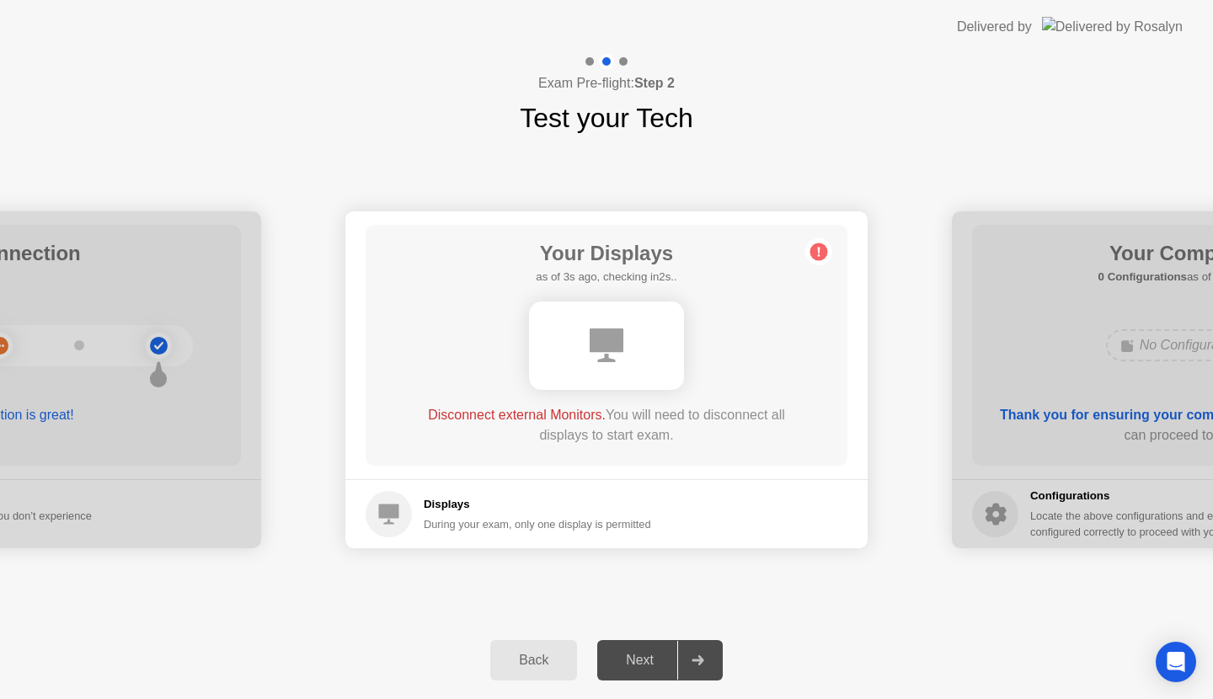
click at [653, 667] on div "Next" at bounding box center [639, 660] width 75 height 15
click at [558, 487] on footer "Displays During your exam, only one display is permitted" at bounding box center [606, 513] width 522 height 69
click at [961, 403] on div at bounding box center [1213, 379] width 522 height 337
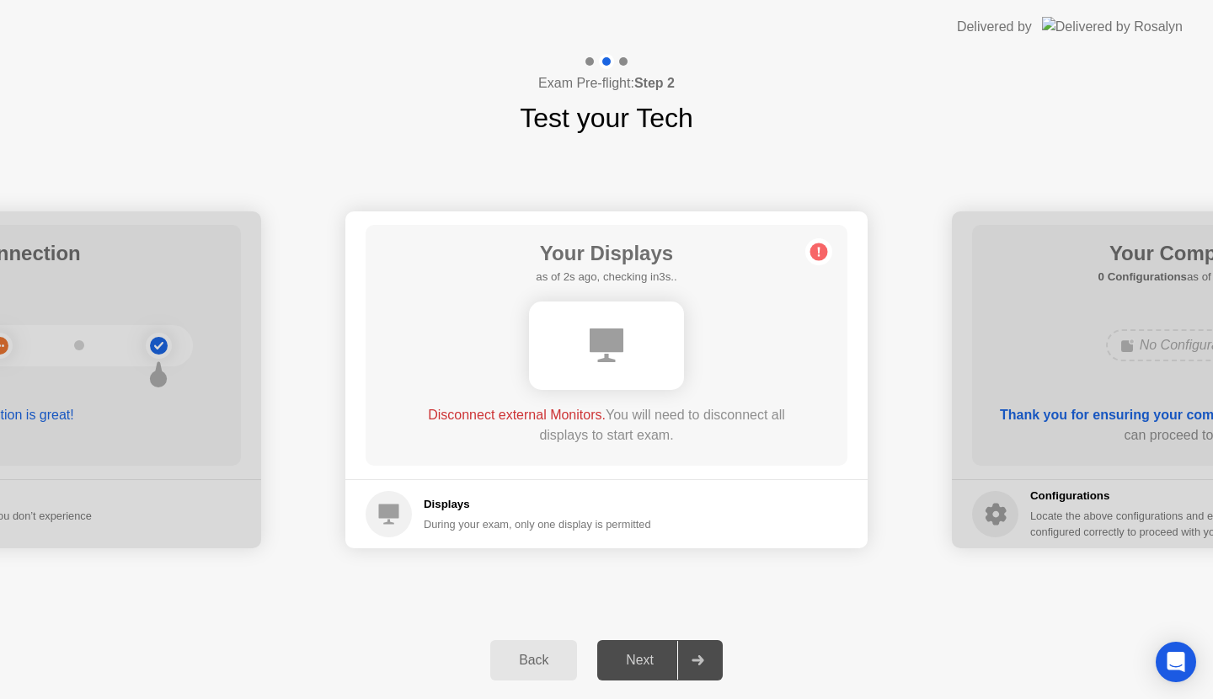
click at [961, 403] on div at bounding box center [1213, 379] width 522 height 337
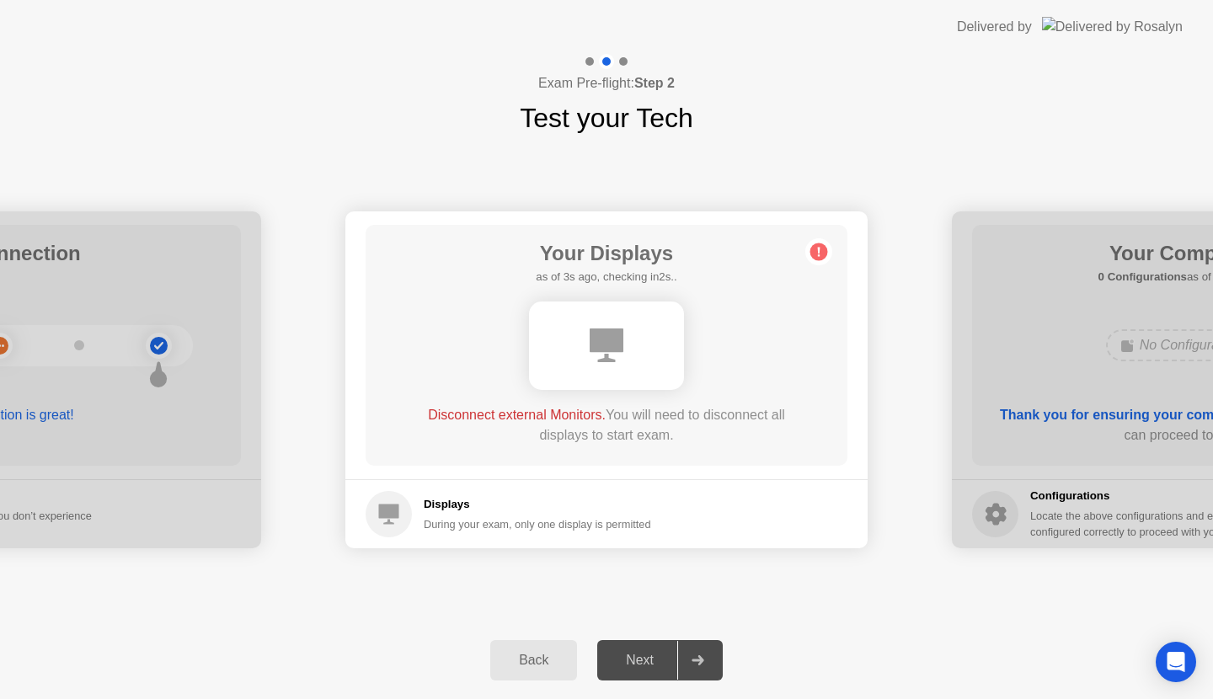
click at [961, 403] on div at bounding box center [1213, 379] width 522 height 337
drag, startPoint x: 961, startPoint y: 403, endPoint x: 577, endPoint y: 522, distance: 401.6
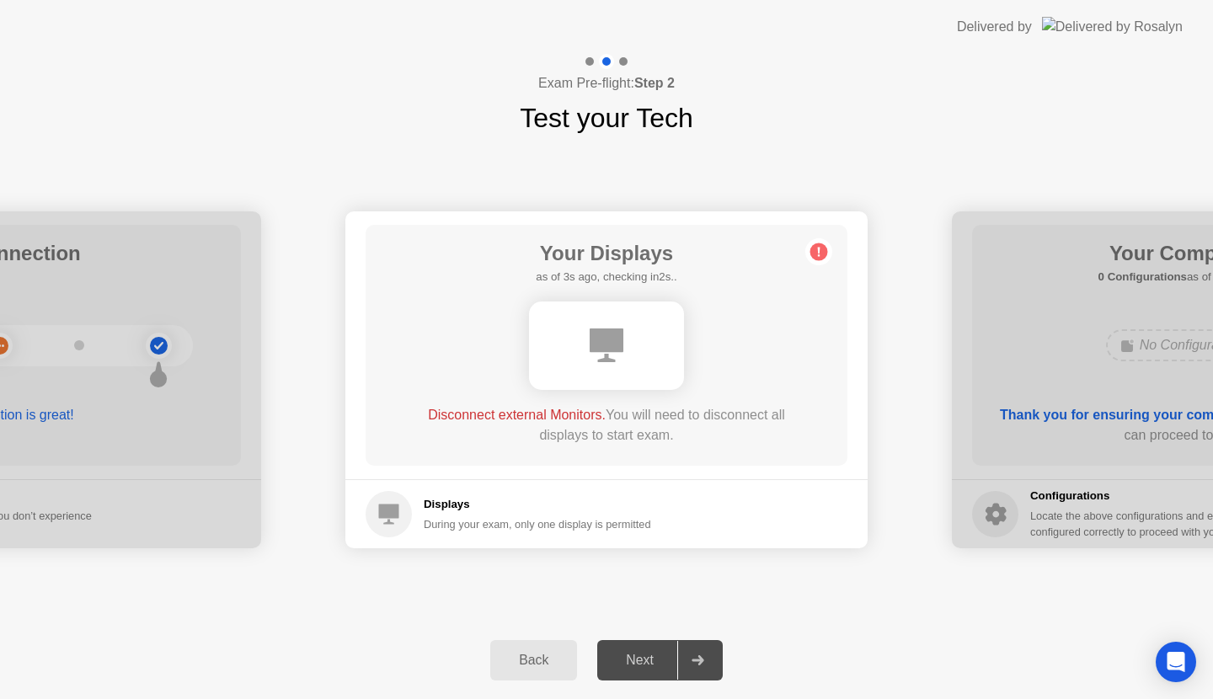
click at [577, 522] on div "During your exam, only one display is permitted" at bounding box center [537, 524] width 227 height 16
click at [883, 598] on div "**********" at bounding box center [606, 380] width 1213 height 484
click at [1155, 448] on div at bounding box center [1213, 379] width 522 height 337
drag, startPoint x: 1155, startPoint y: 448, endPoint x: 1155, endPoint y: 381, distance: 67.4
click at [1155, 381] on div at bounding box center [1213, 379] width 522 height 337
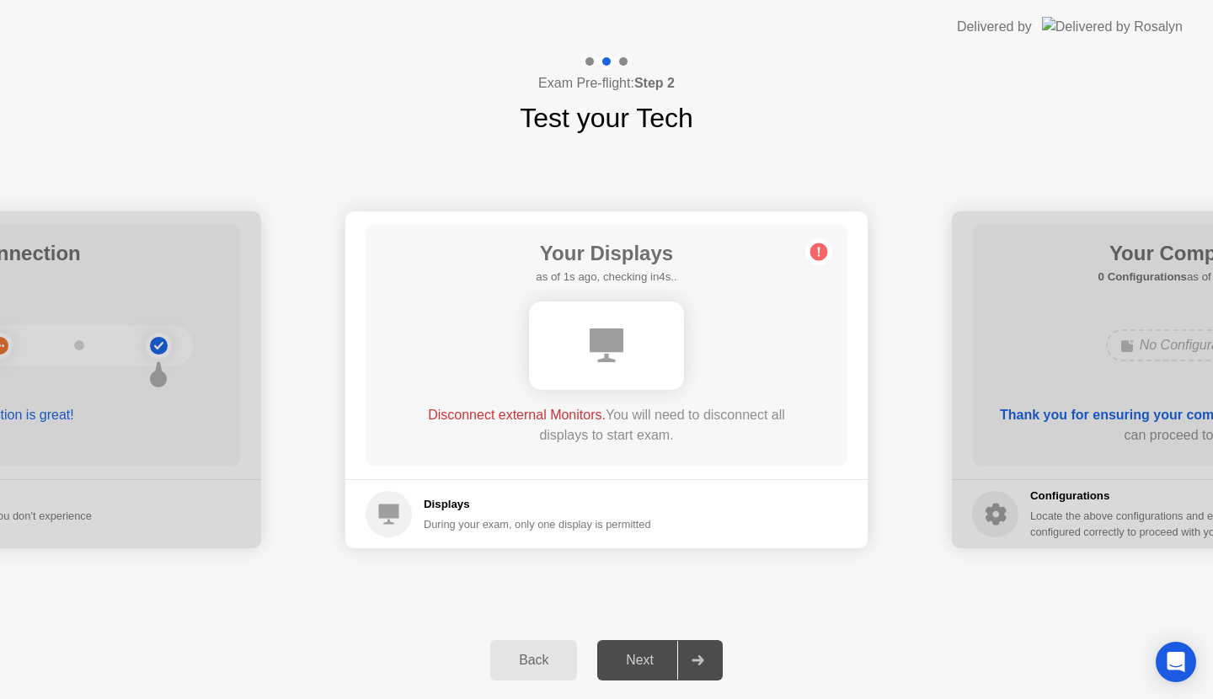
click at [1155, 381] on div at bounding box center [1213, 379] width 522 height 337
click at [783, 427] on div "Disconnect external Monitors. You will need to disconnect all displays to start…" at bounding box center [607, 425] width 386 height 40
click at [651, 529] on div "During your exam, only one display is permitted" at bounding box center [537, 524] width 227 height 16
click at [824, 280] on div "Your Displays as of 1s ago, checking in4s.. Disconnect external Monitors. You w…" at bounding box center [607, 345] width 482 height 241
click at [814, 249] on circle at bounding box center [820, 253] width 18 height 18
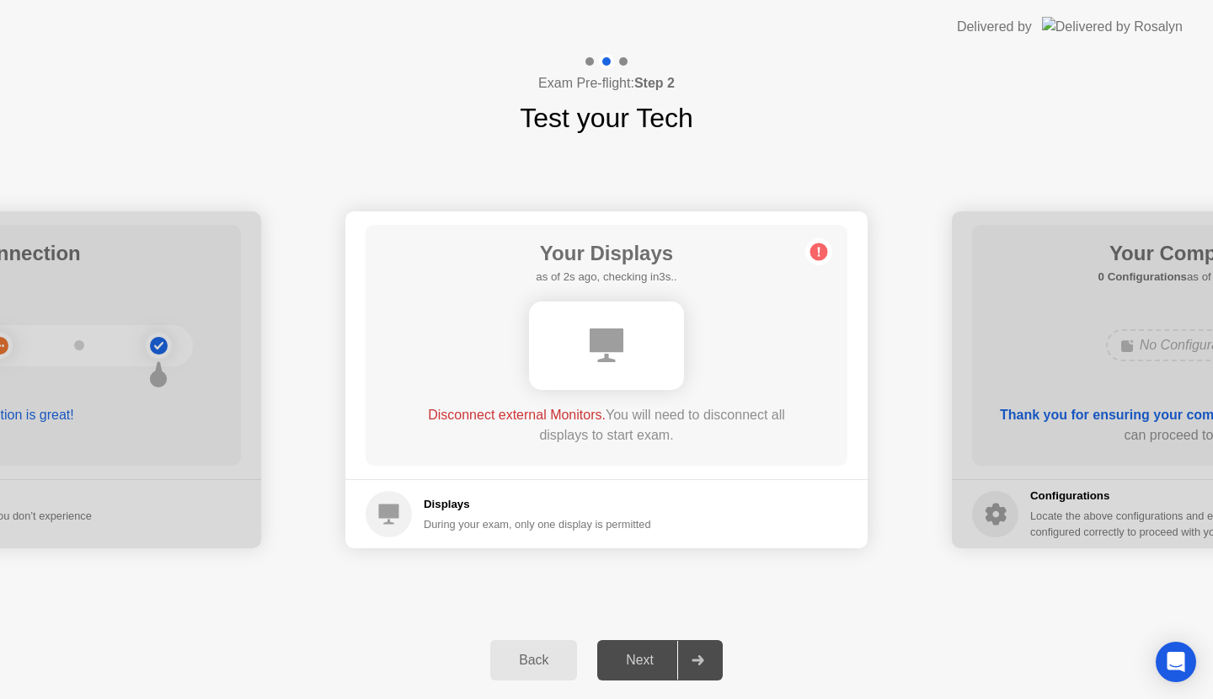
click at [814, 249] on circle at bounding box center [820, 253] width 18 height 18
click at [813, 238] on icon at bounding box center [818, 251] width 27 height 27
click at [961, 22] on header "Delivered by" at bounding box center [606, 27] width 1213 height 54
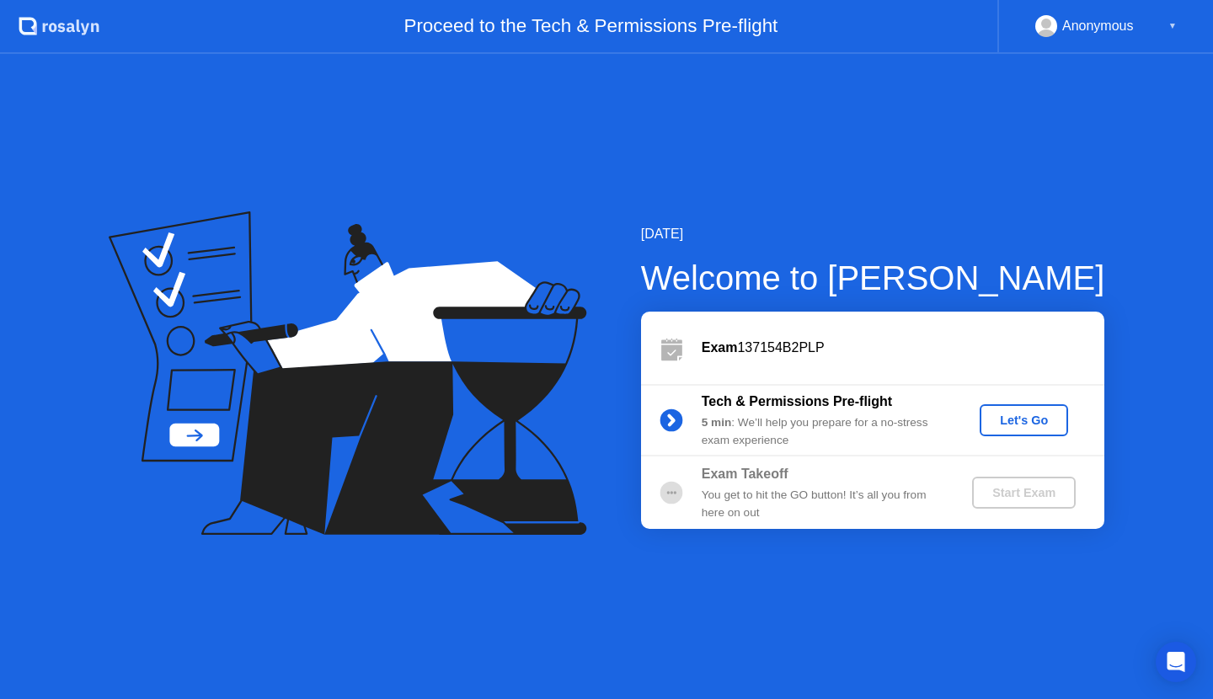
click at [1041, 416] on div "Let's Go" at bounding box center [1024, 420] width 75 height 13
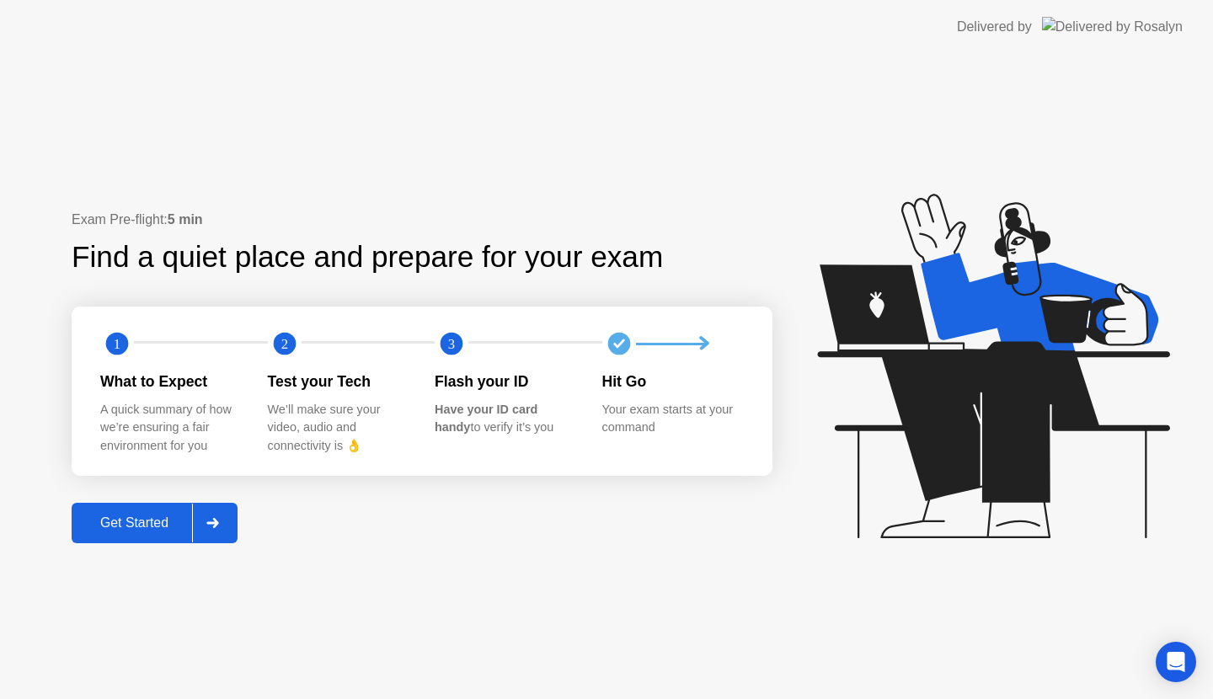
click at [151, 517] on div "Get Started" at bounding box center [134, 523] width 115 height 15
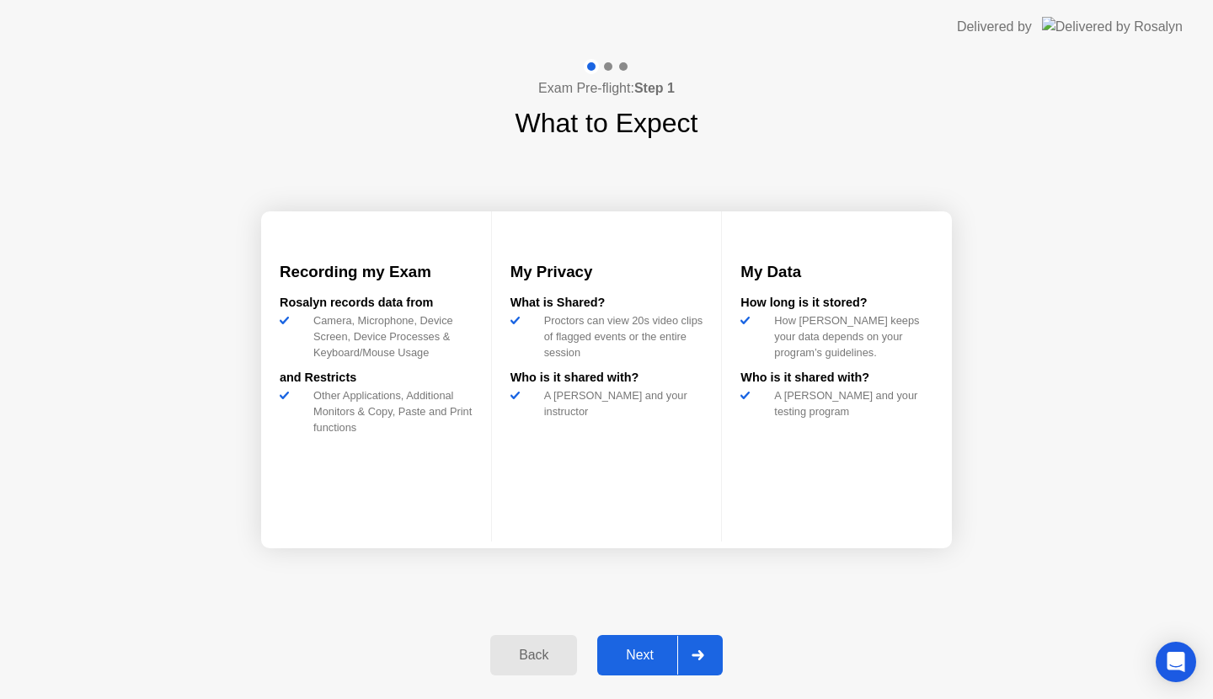
click at [624, 654] on div "Next" at bounding box center [639, 655] width 75 height 15
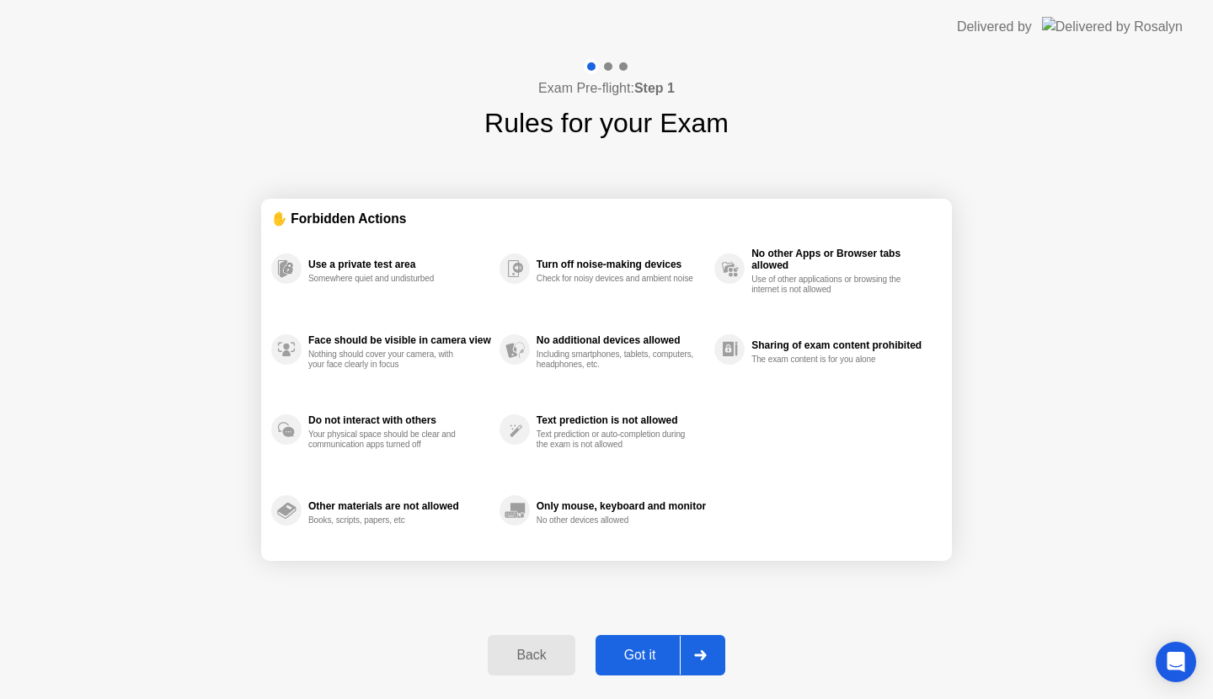
click at [636, 658] on div "Got it" at bounding box center [640, 655] width 79 height 15
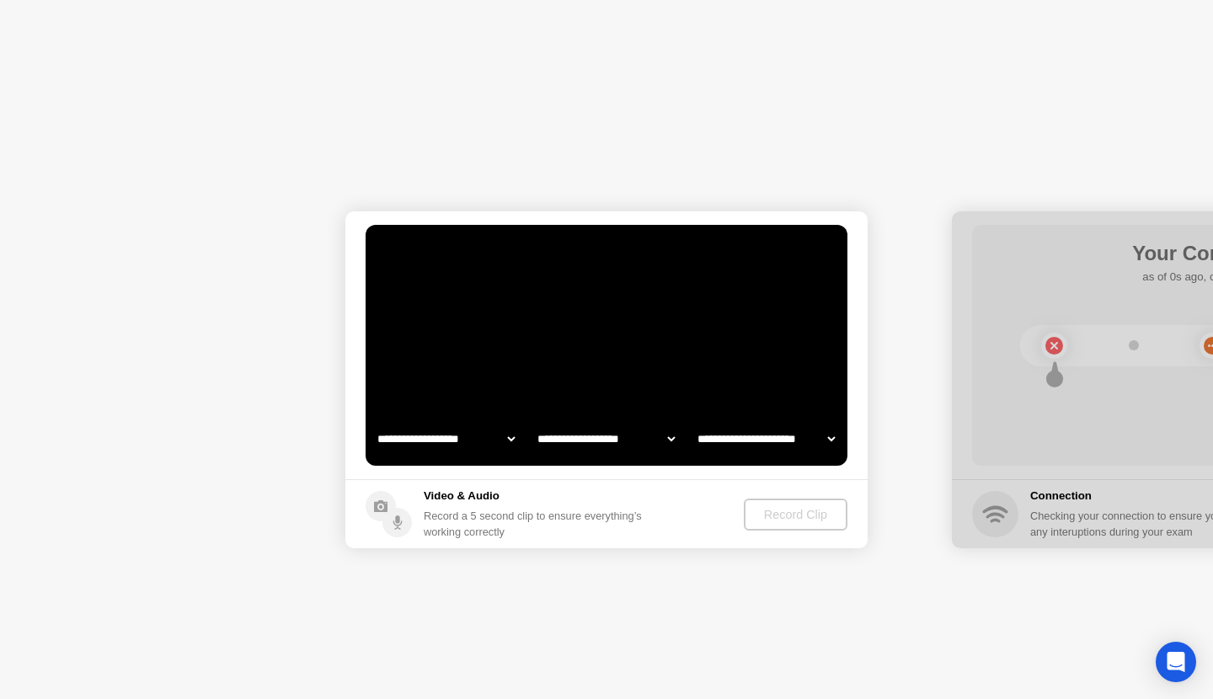
select select "**********"
select select "*******"
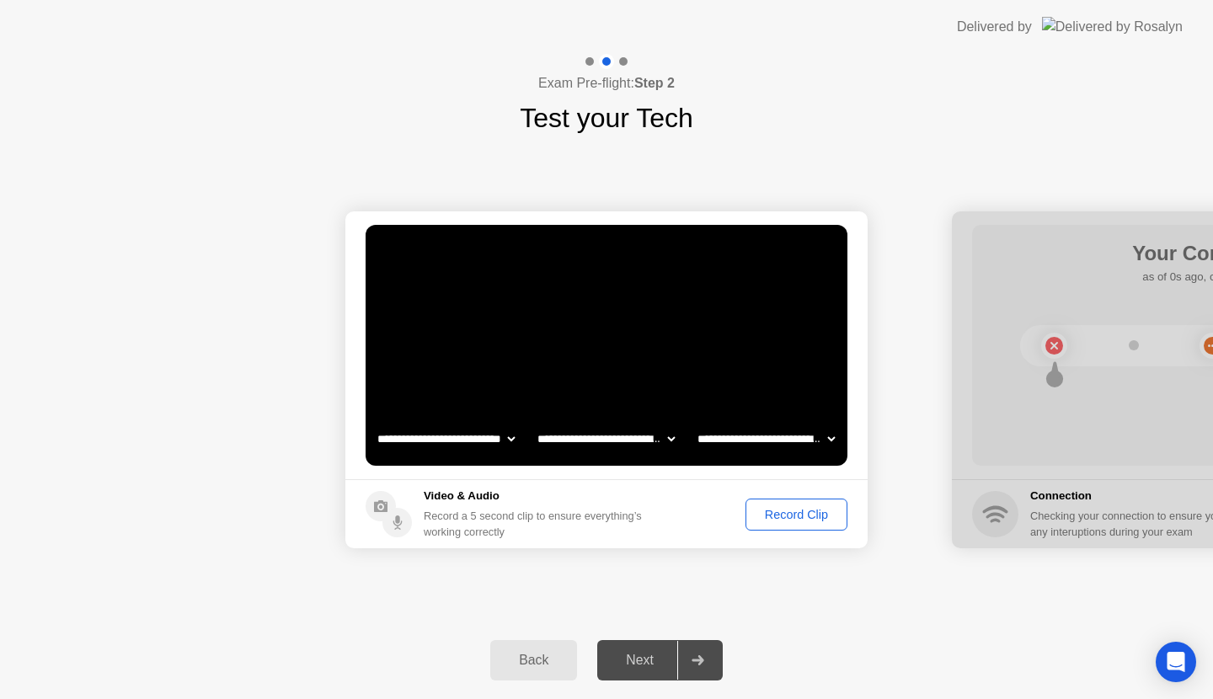
click at [793, 521] on div "Record Clip" at bounding box center [797, 514] width 90 height 13
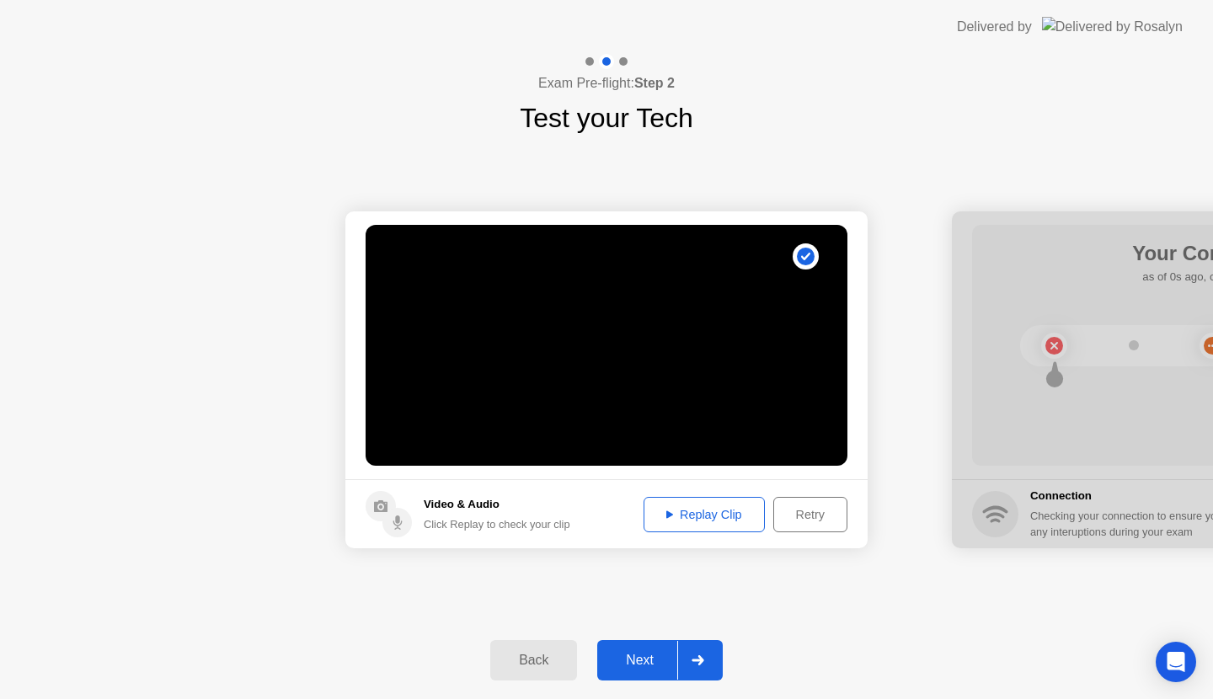
click at [655, 659] on div "Next" at bounding box center [639, 660] width 75 height 15
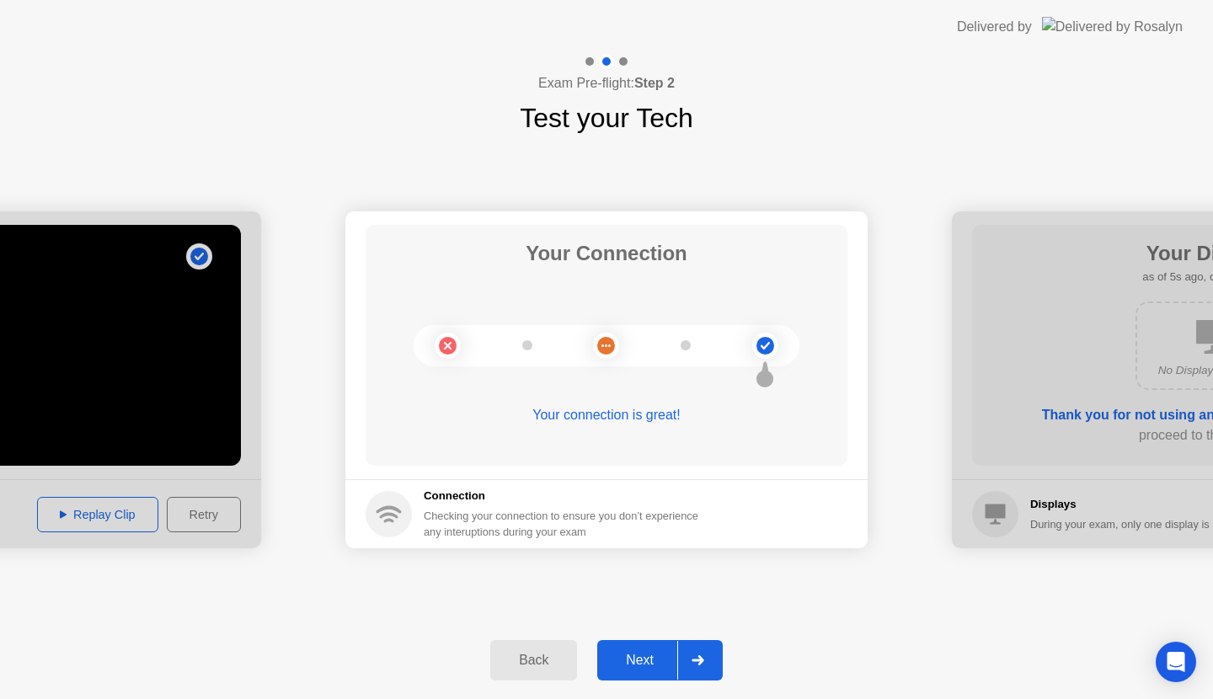
click at [635, 658] on div "Next" at bounding box center [639, 660] width 75 height 15
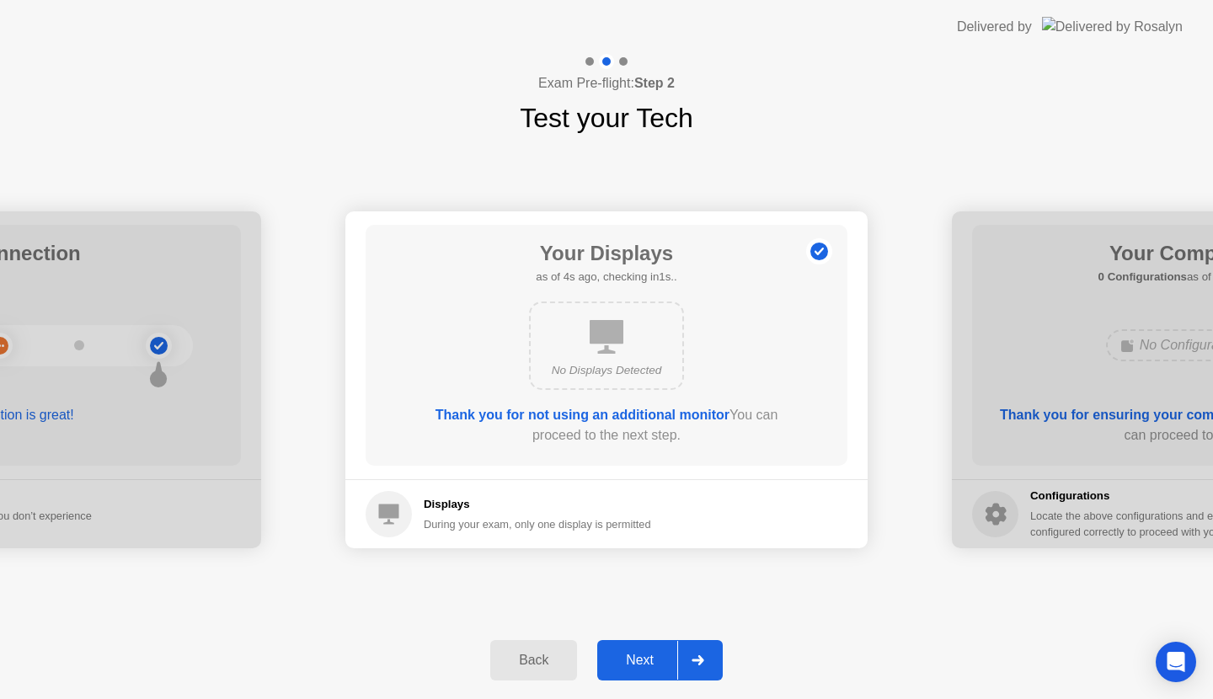
click at [637, 663] on div "Next" at bounding box center [639, 660] width 75 height 15
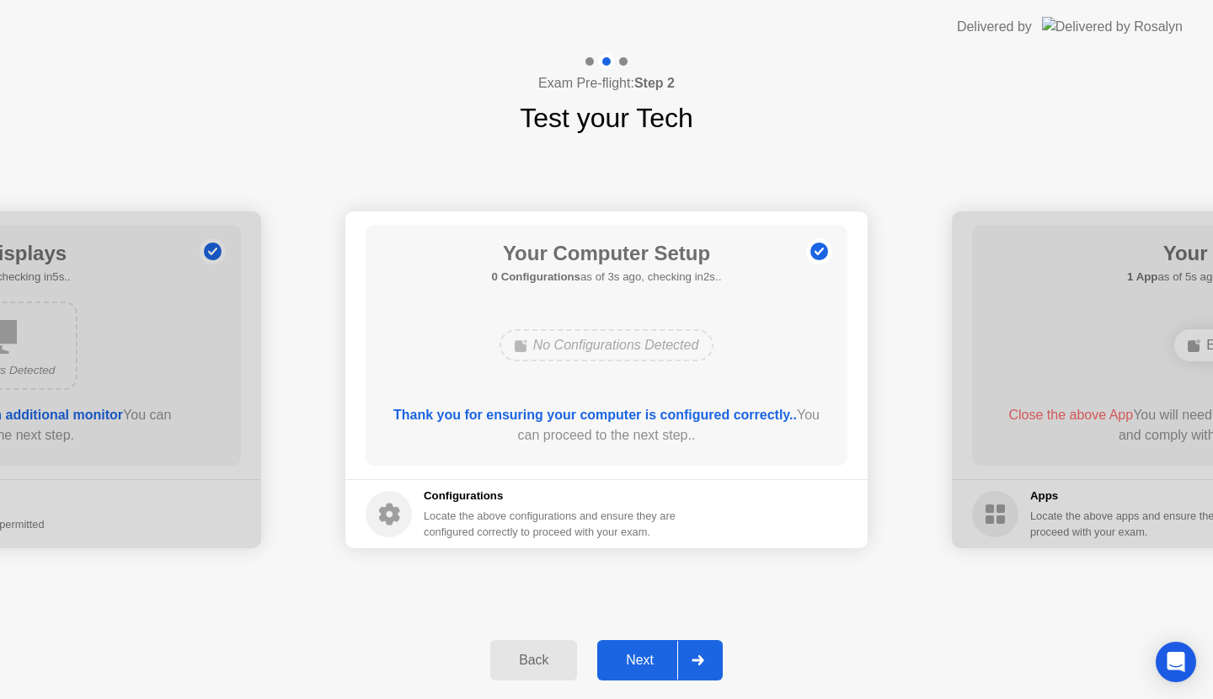
click at [642, 650] on button "Next" at bounding box center [660, 660] width 126 height 40
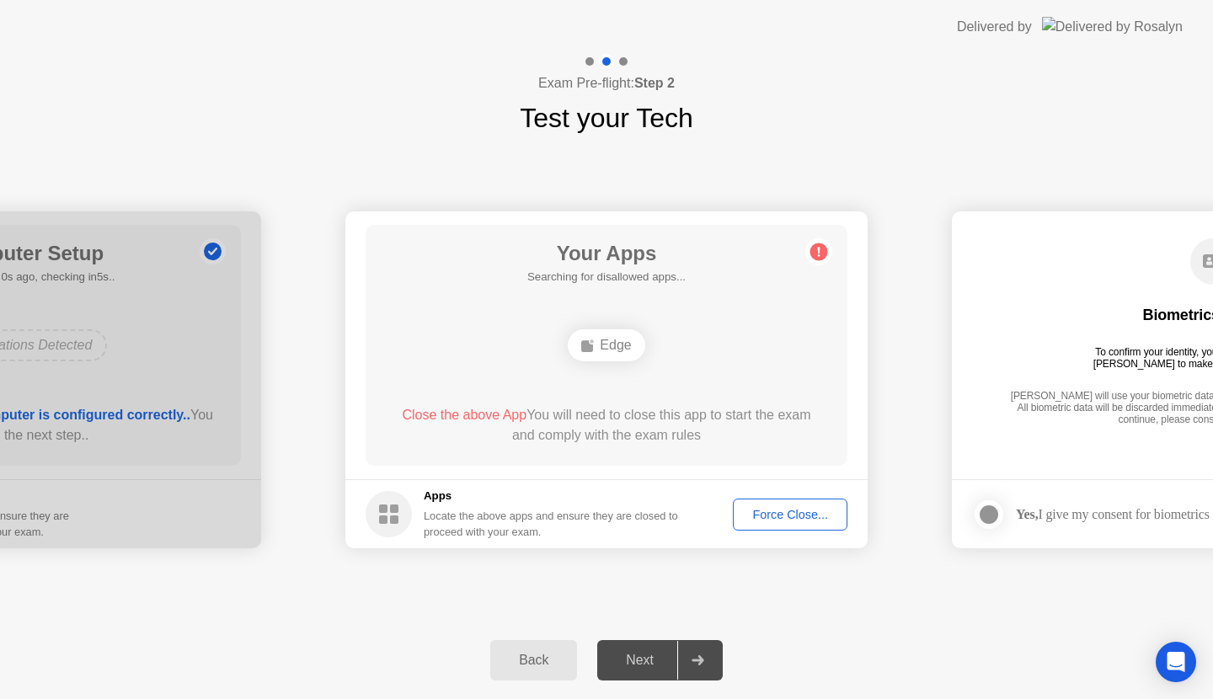
click at [400, 513] on circle at bounding box center [389, 514] width 46 height 46
click at [605, 344] on div "Edge" at bounding box center [606, 345] width 77 height 32
click at [503, 415] on span "Close the above App" at bounding box center [464, 415] width 125 height 14
click at [503, 413] on span "Close the above App" at bounding box center [464, 415] width 125 height 14
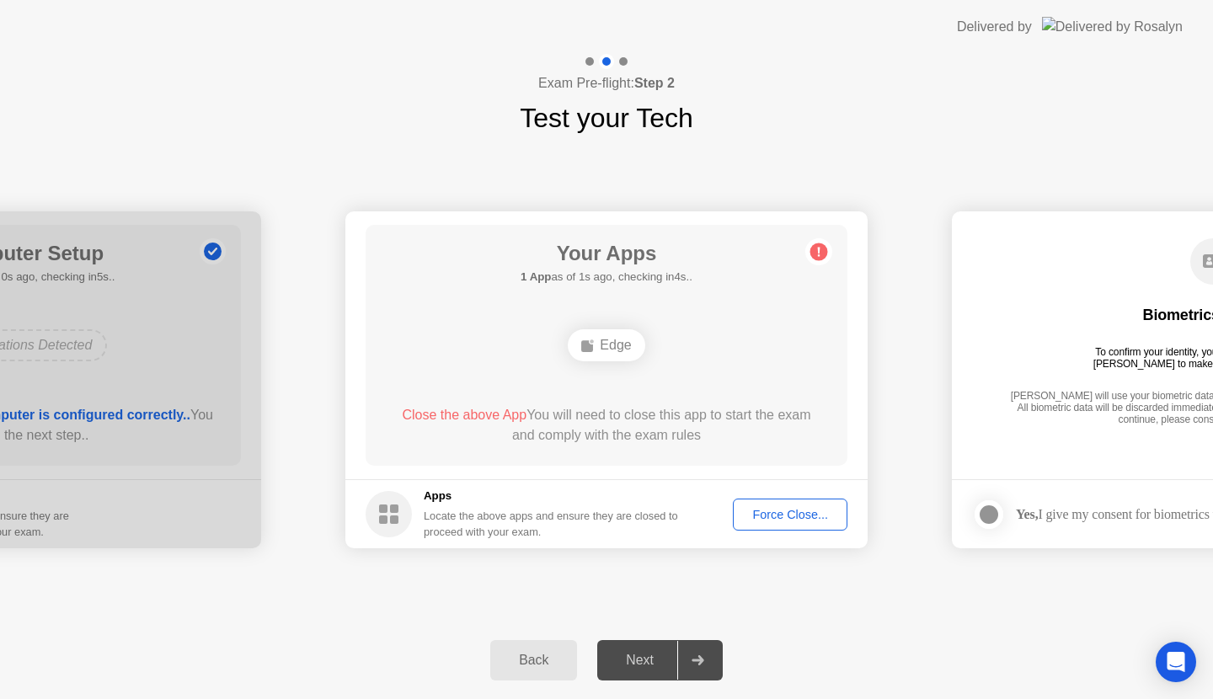
click at [823, 253] on circle at bounding box center [820, 253] width 18 height 18
click at [789, 511] on div "Force Close..." at bounding box center [790, 514] width 103 height 13
click at [802, 519] on div "Force Close..." at bounding box center [790, 514] width 103 height 13
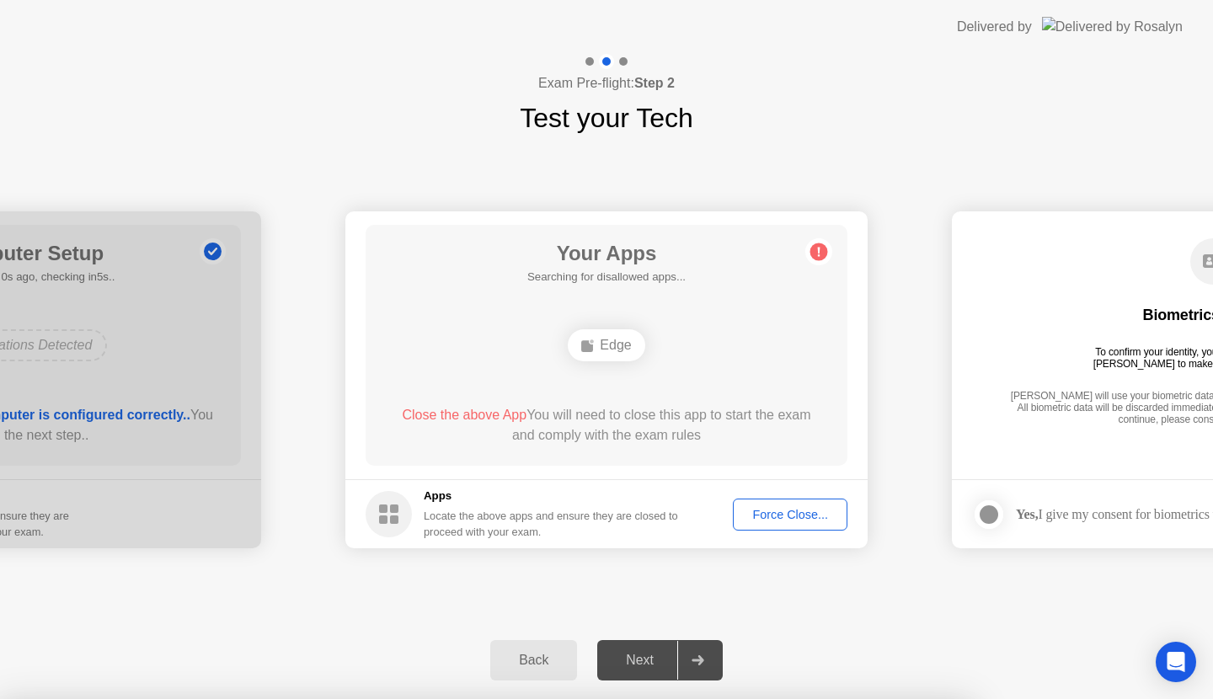
click at [828, 250] on icon at bounding box center [818, 251] width 27 height 27
click at [523, 401] on div "Your Apps 1 App as of 1s ago, checking in4s.. Edge Close the above App You will…" at bounding box center [607, 345] width 482 height 241
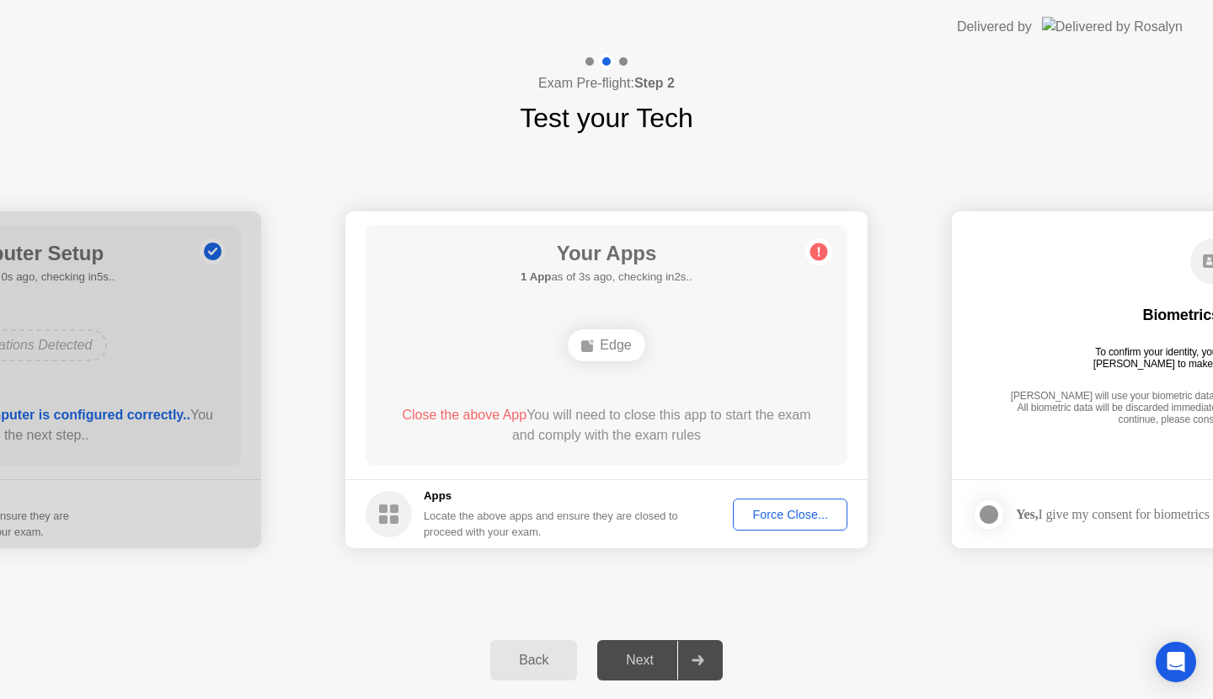
click at [818, 522] on div "Force Close..." at bounding box center [790, 514] width 103 height 13
drag, startPoint x: 809, startPoint y: 524, endPoint x: 818, endPoint y: 522, distance: 9.6
click at [818, 522] on button "Force Close..." at bounding box center [790, 515] width 115 height 32
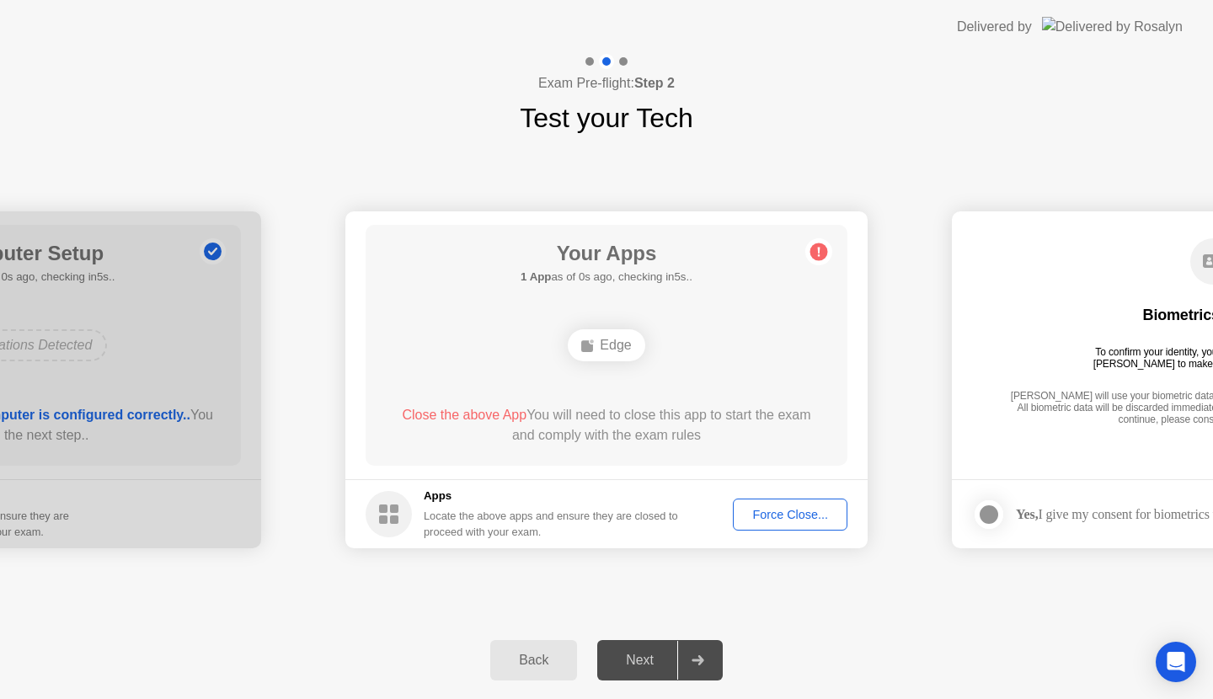
click at [759, 520] on div "Force Close..." at bounding box center [790, 514] width 103 height 13
click at [772, 519] on div "Force Close..." at bounding box center [790, 514] width 103 height 13
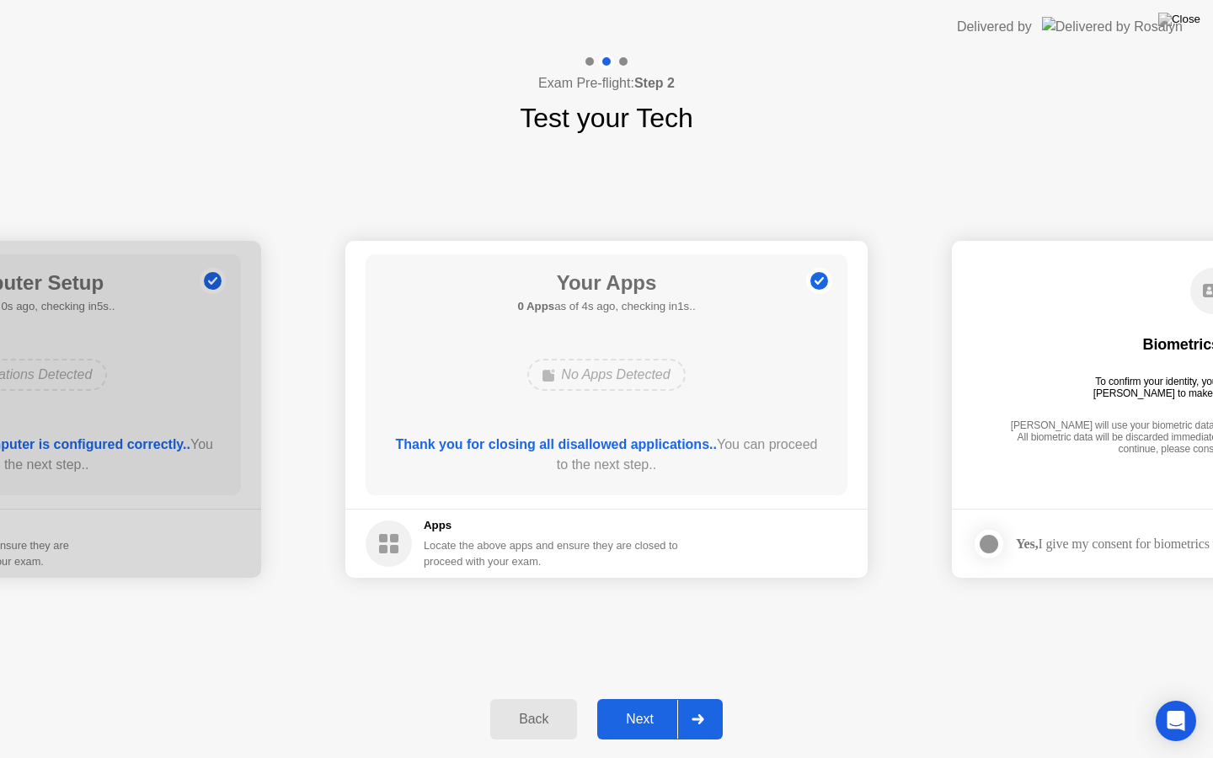
click at [699, 698] on div at bounding box center [697, 719] width 40 height 39
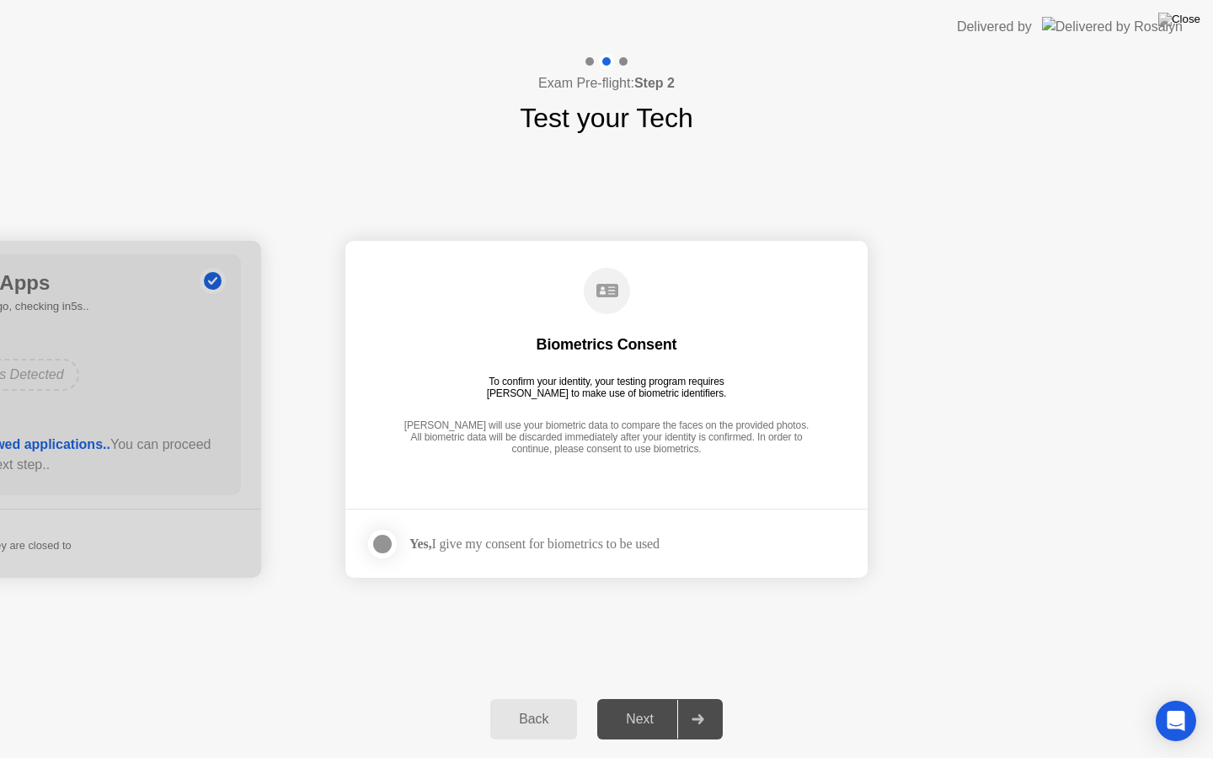
click at [372, 541] on div at bounding box center [382, 544] width 20 height 20
click at [677, 698] on div "Next" at bounding box center [639, 719] width 75 height 15
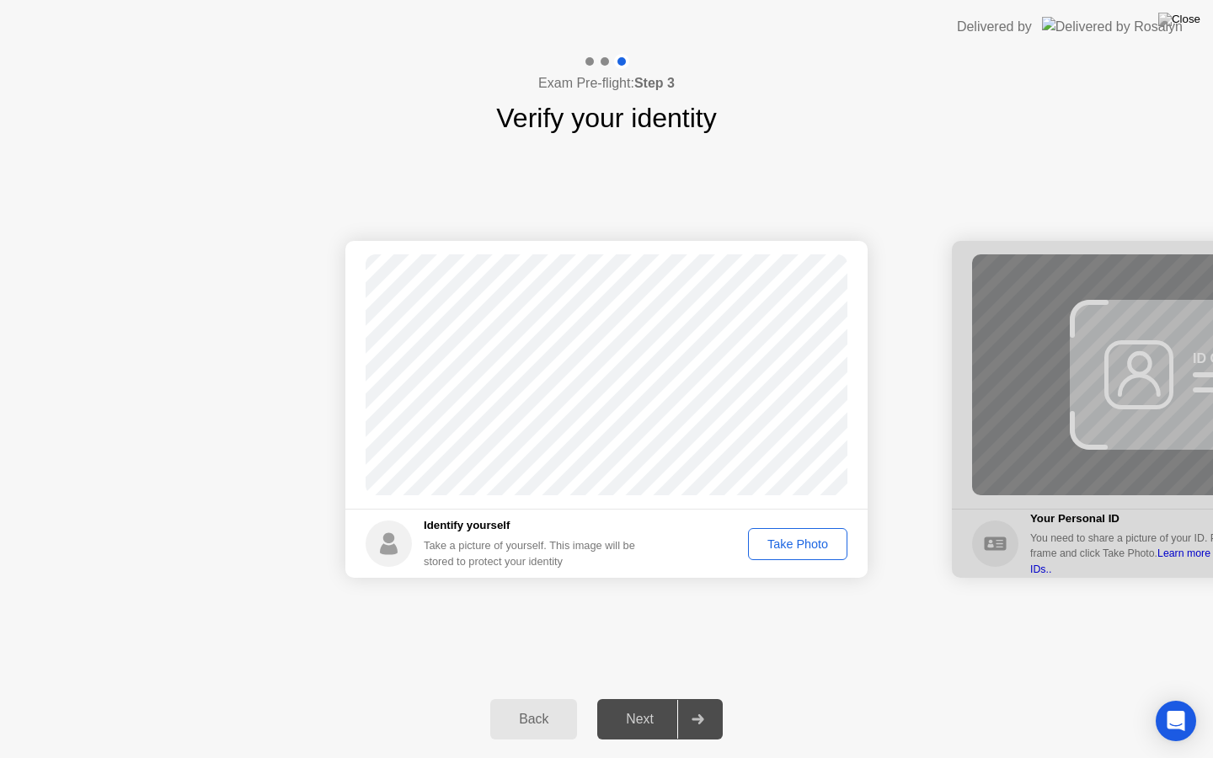
click at [795, 548] on div "Take Photo" at bounding box center [798, 544] width 88 height 13
click at [661, 698] on div "Next" at bounding box center [639, 719] width 75 height 15
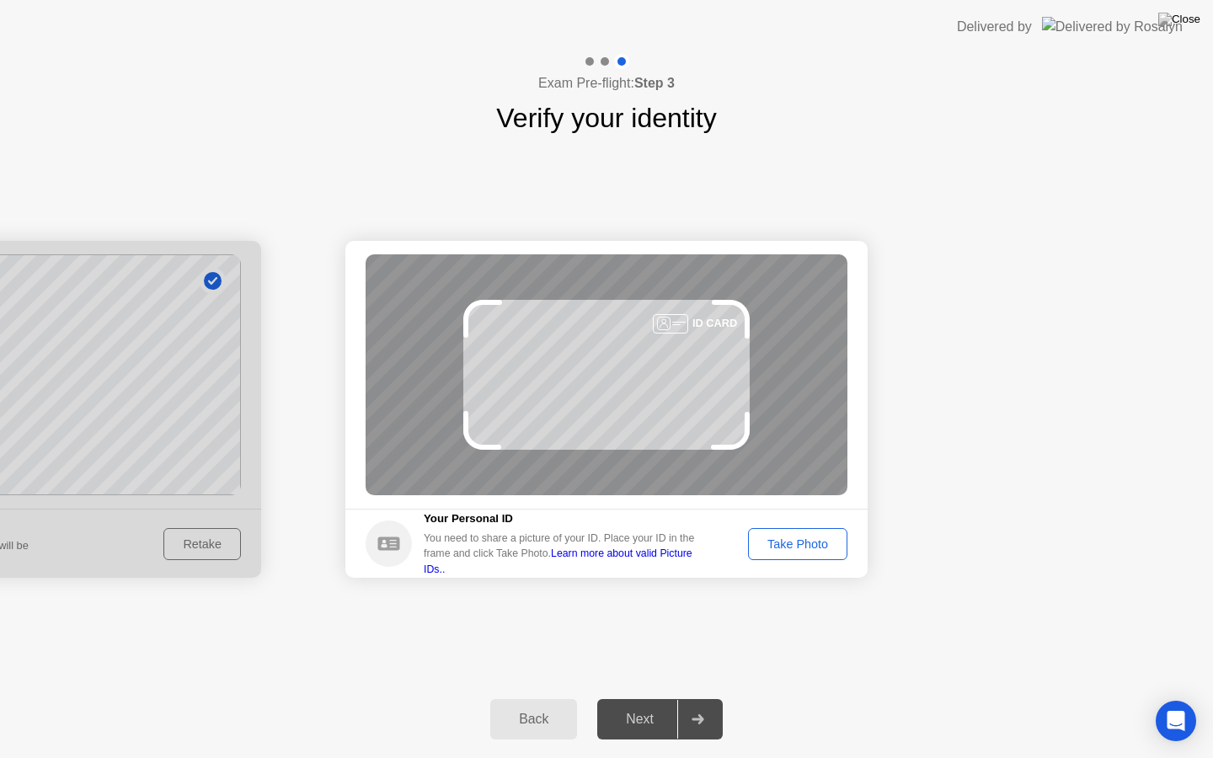
click at [803, 542] on div "Take Photo" at bounding box center [798, 544] width 88 height 13
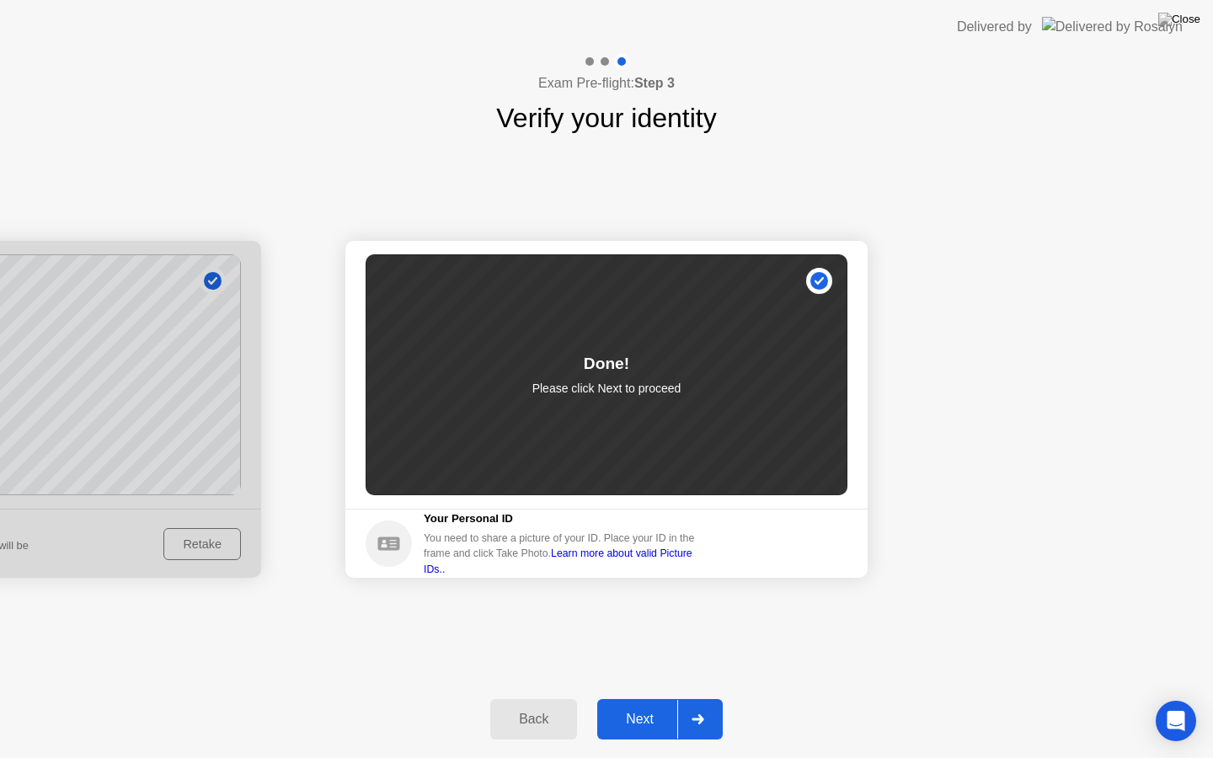
click at [661, 698] on div "Next" at bounding box center [639, 719] width 75 height 15
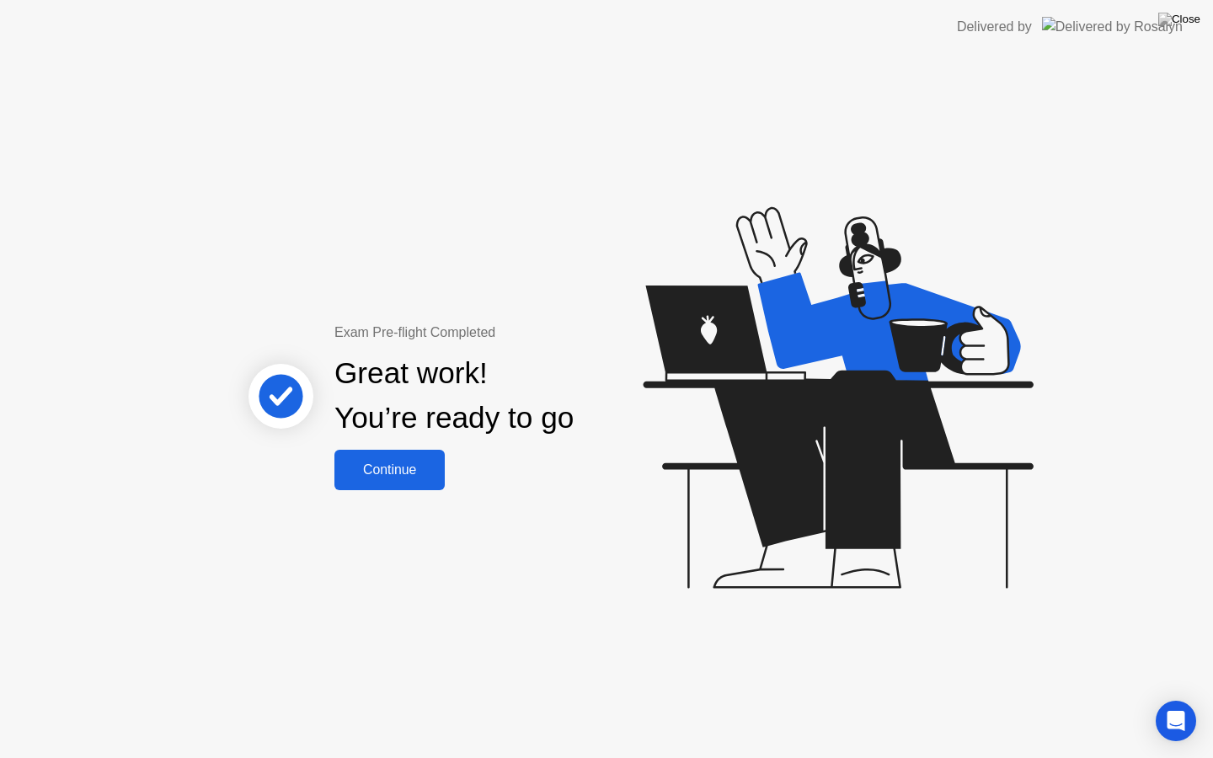
click at [410, 478] on div "Continue" at bounding box center [390, 470] width 100 height 15
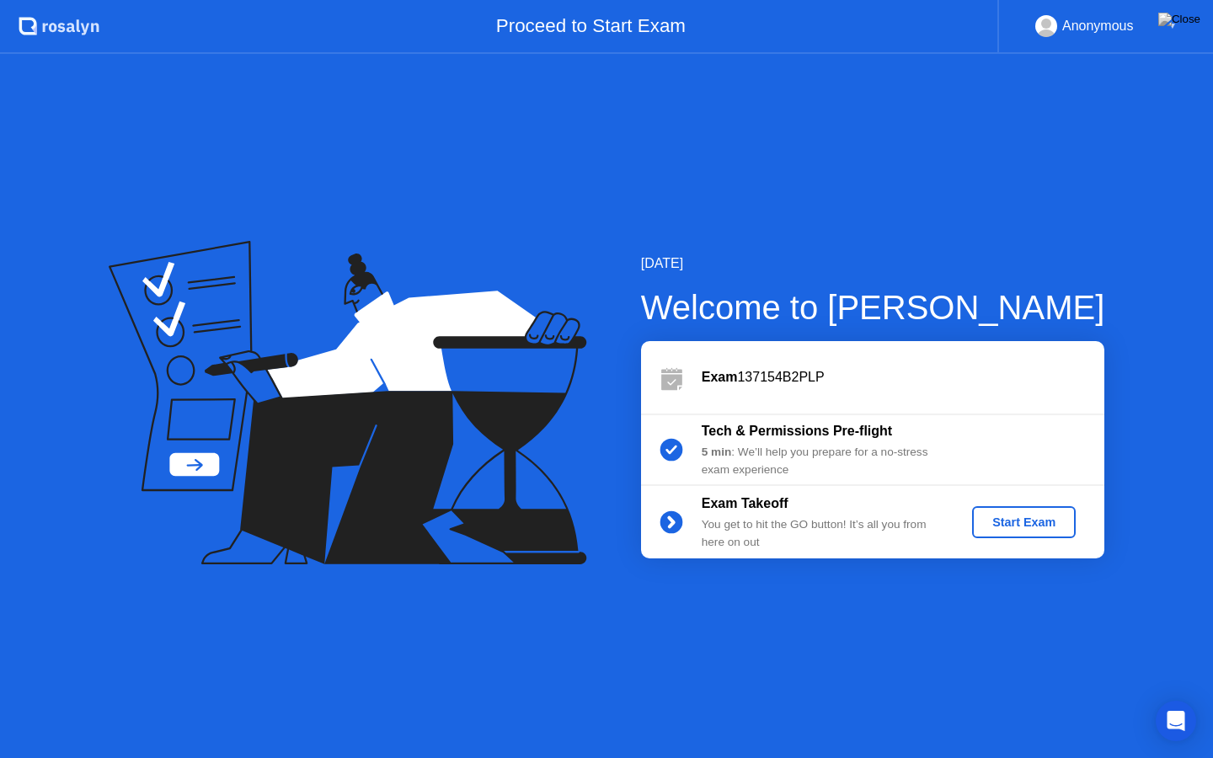
click at [1040, 528] on div "Start Exam" at bounding box center [1024, 522] width 90 height 13
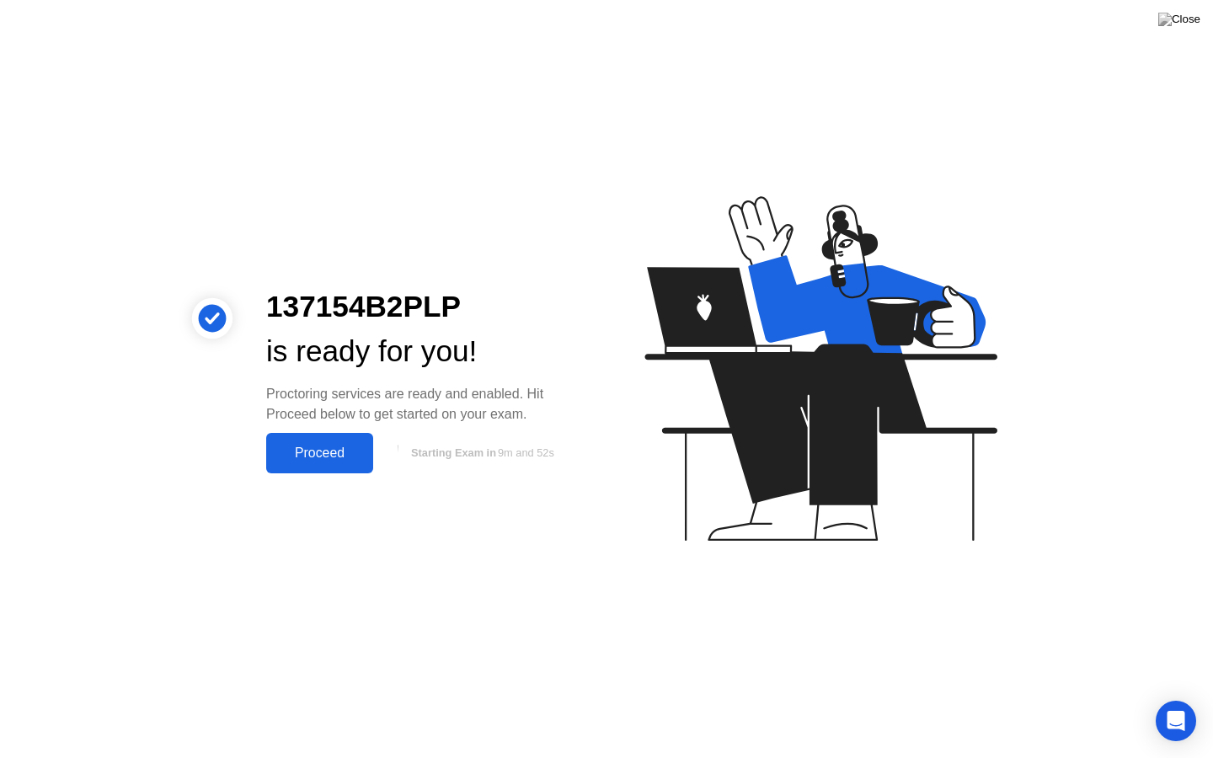
click at [324, 457] on div "Proceed" at bounding box center [319, 453] width 97 height 15
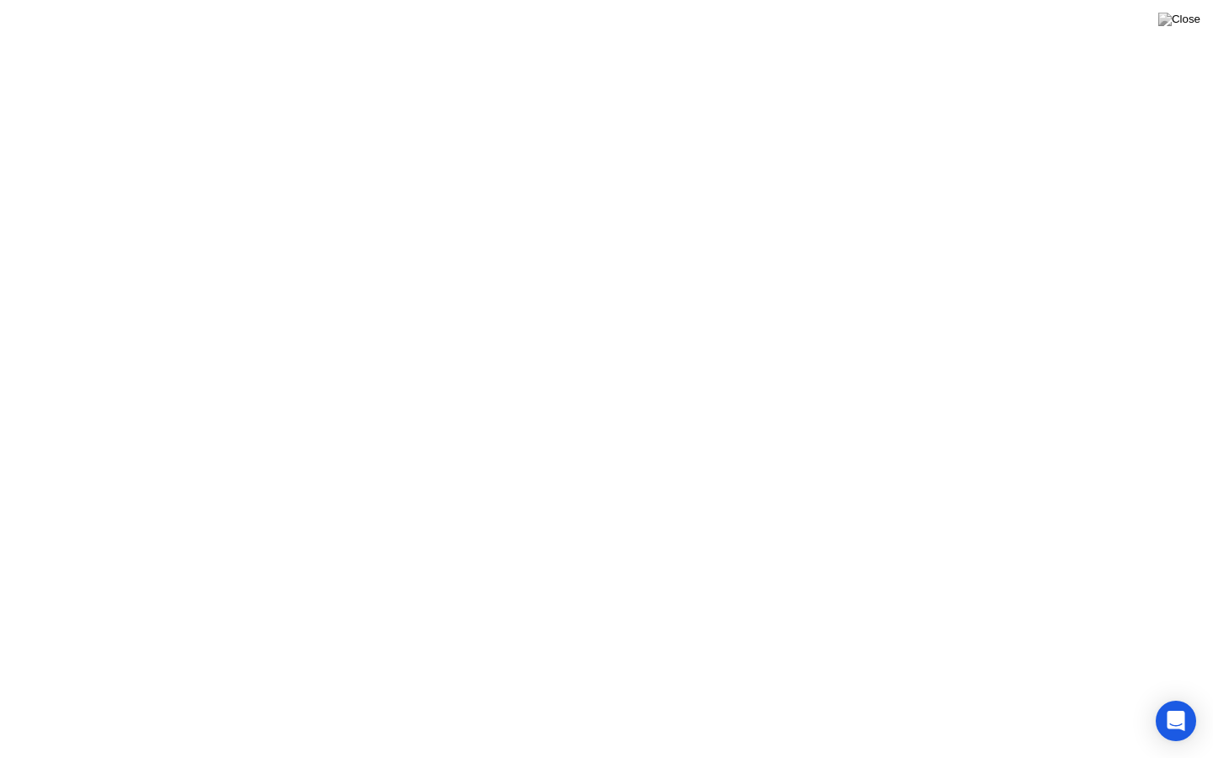
click button "Got it"
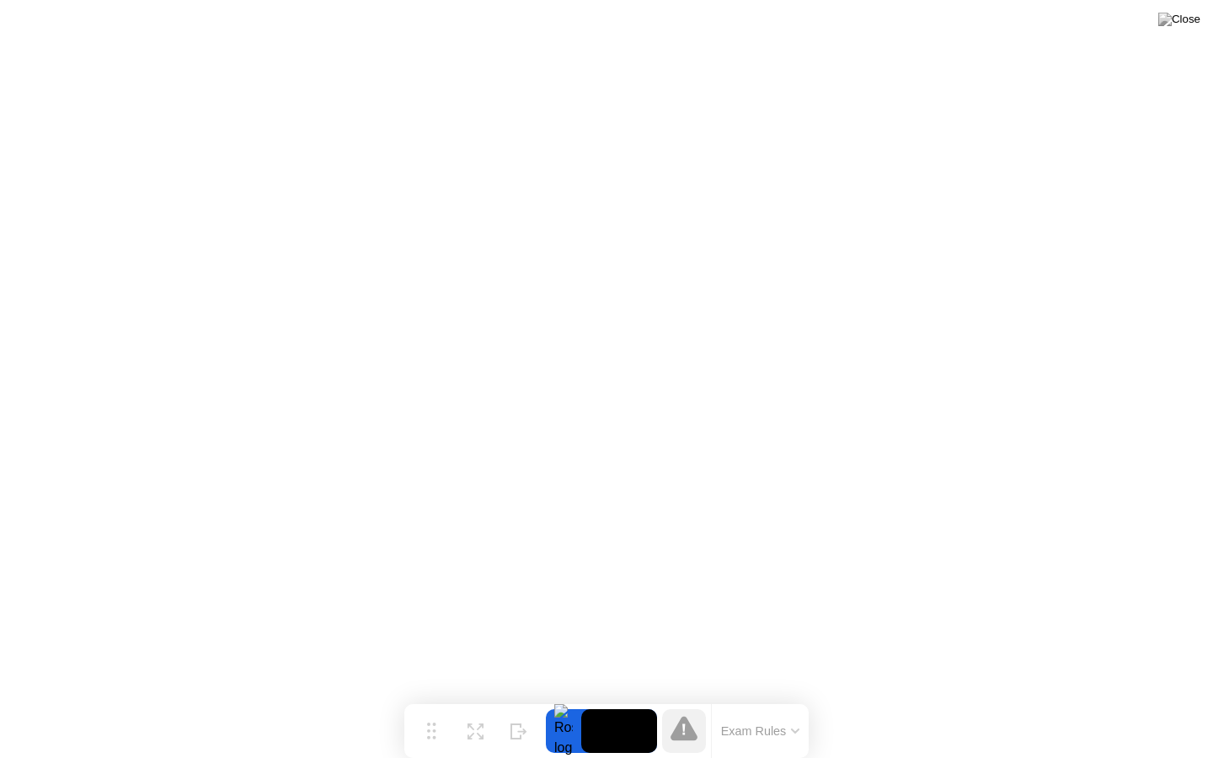
click at [794, 698] on icon at bounding box center [795, 731] width 8 height 5
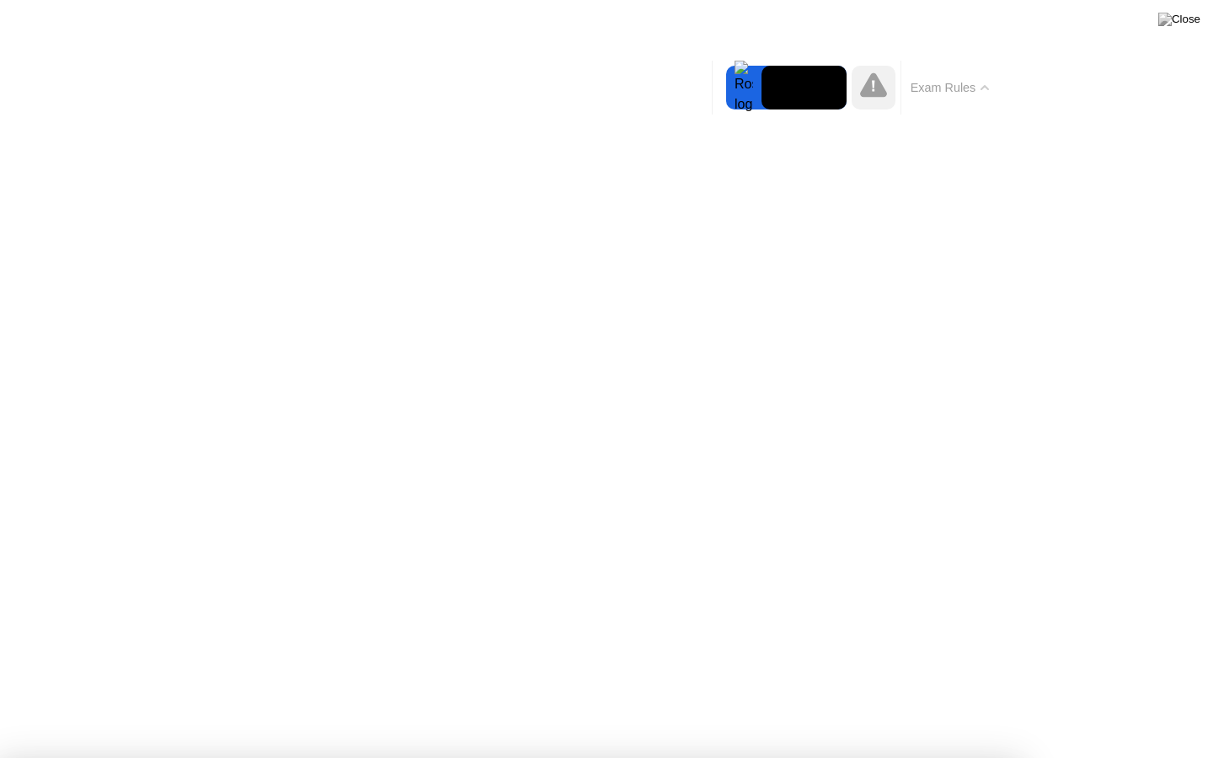
click at [977, 83] on button "Exam Rules" at bounding box center [950, 87] width 89 height 15
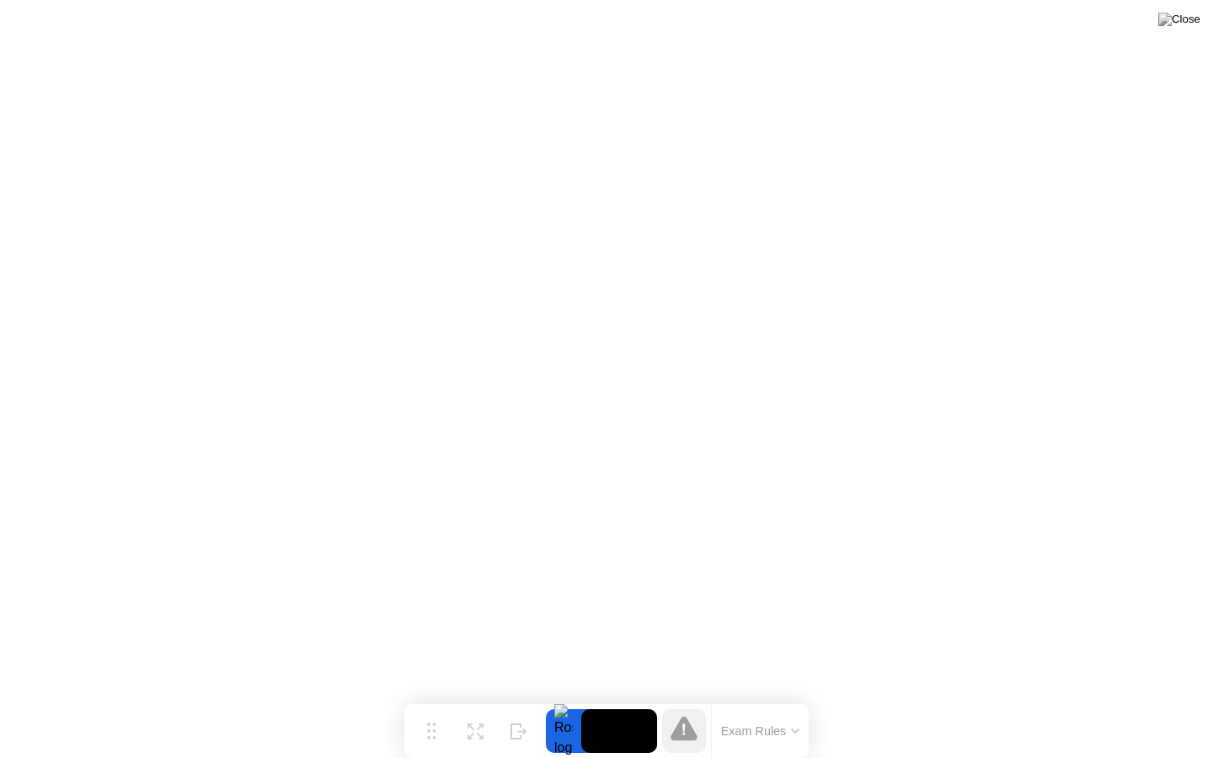
click at [801, 698] on button "Exam Rules" at bounding box center [760, 731] width 89 height 15
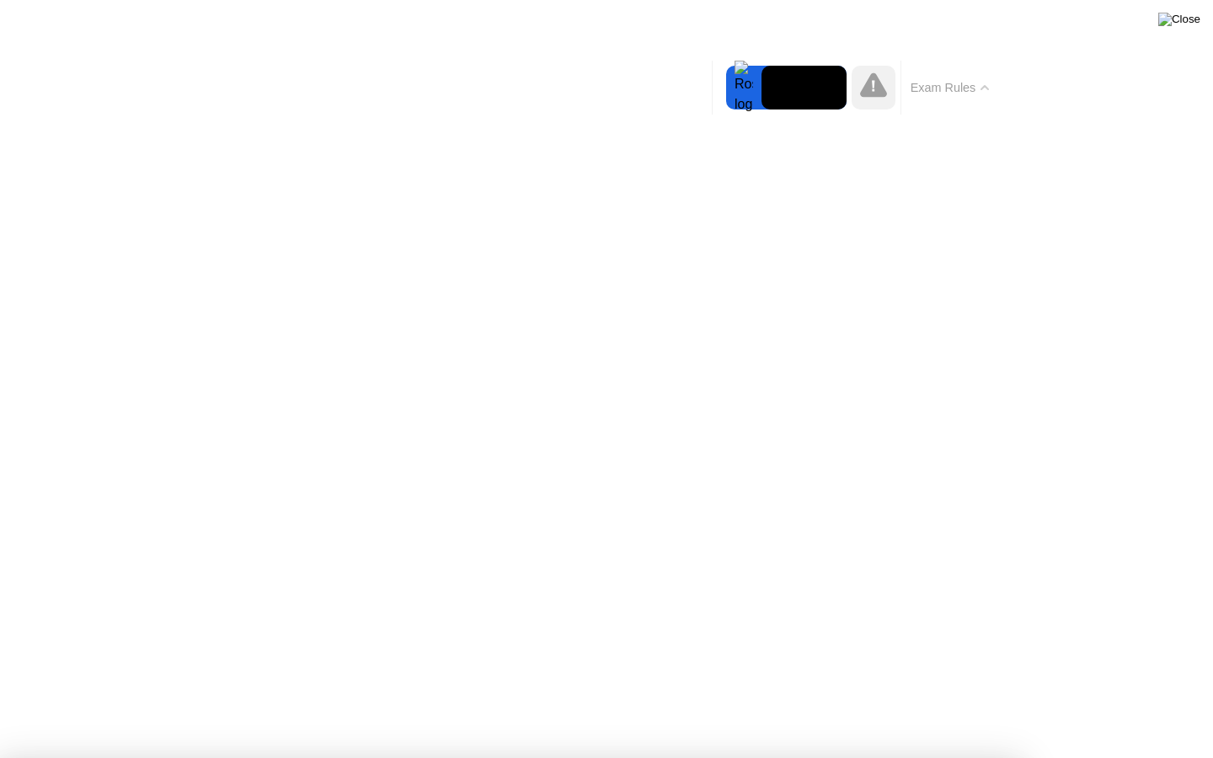
click at [1184, 22] on img at bounding box center [1180, 19] width 42 height 13
